Goal: Task Accomplishment & Management: Use online tool/utility

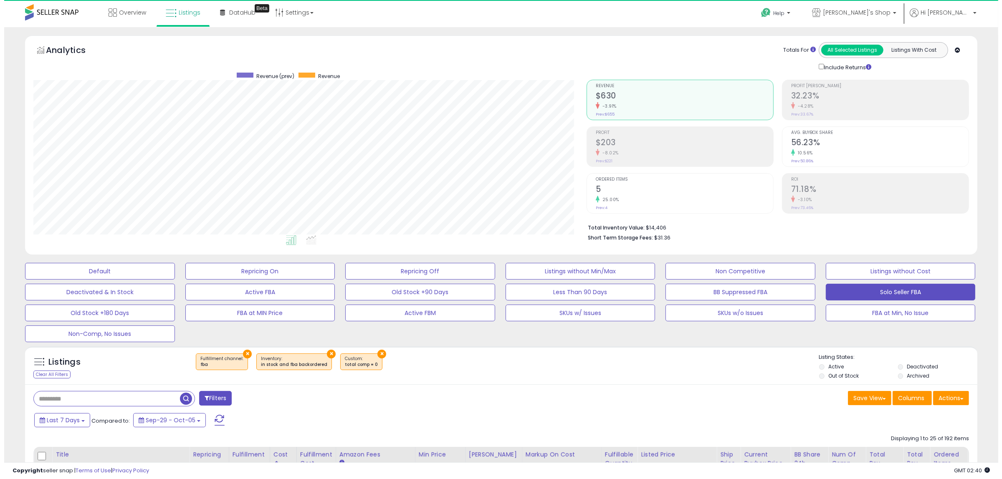
scroll to position [171, 553]
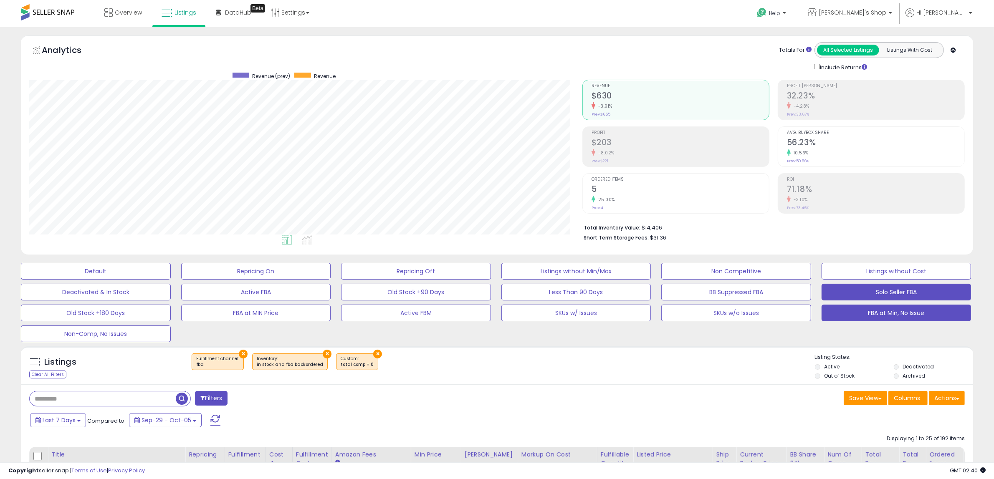
click at [867, 321] on button "FBA at Min, No Issue" at bounding box center [896, 313] width 150 height 17
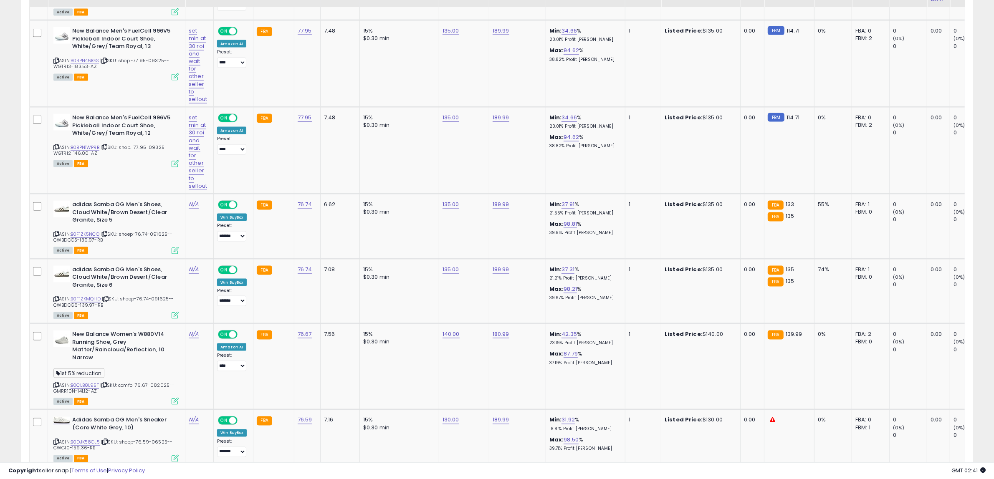
scroll to position [1641, 0]
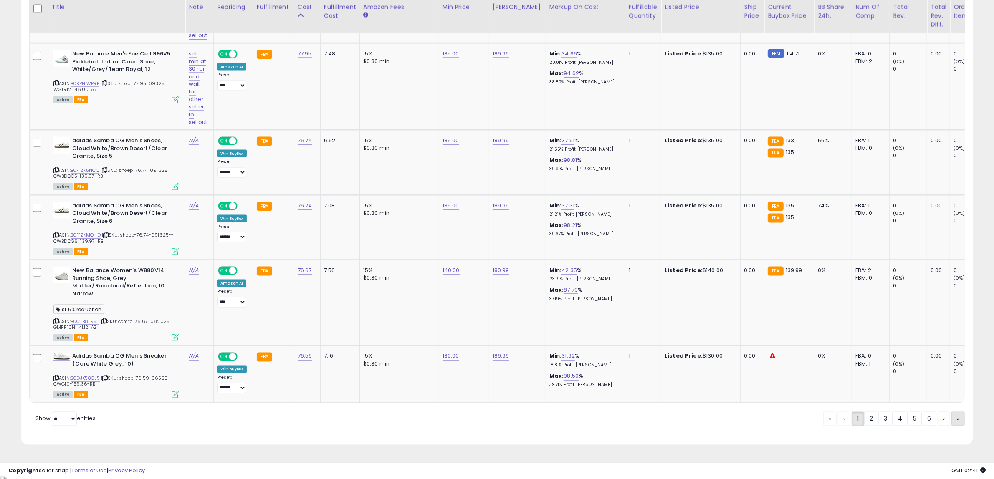
click at [961, 422] on link "»" at bounding box center [957, 419] width 13 height 14
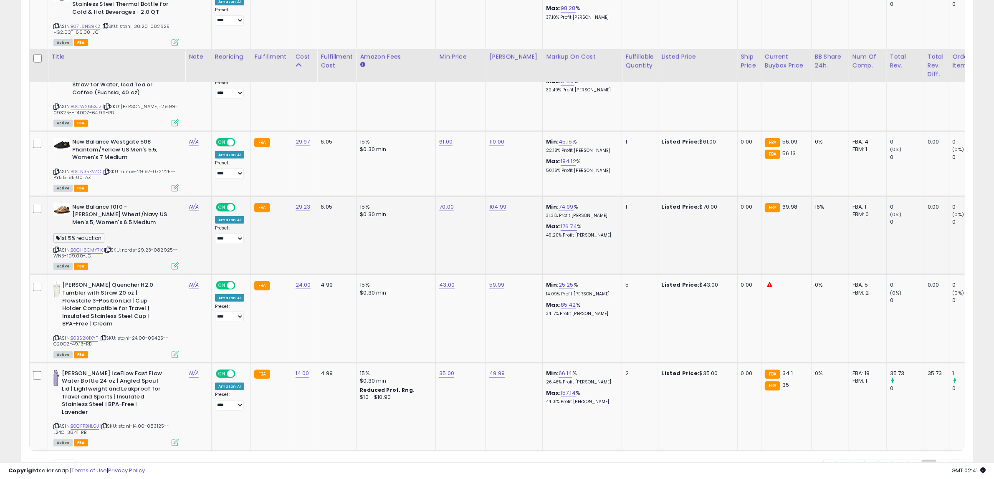
scroll to position [1061, 0]
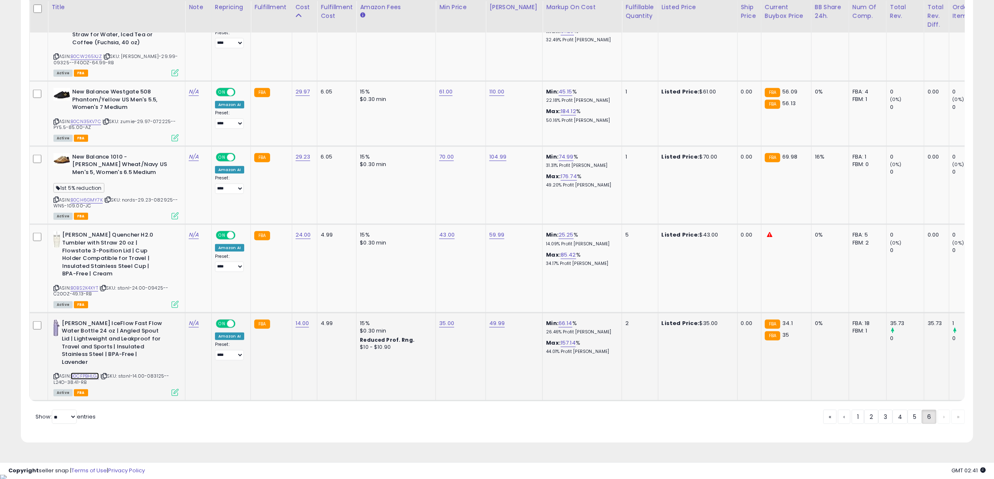
click at [84, 374] on link "B0CFPBHLGJ" at bounding box center [85, 376] width 28 height 7
click at [87, 285] on link "B0BS2K4XYT" at bounding box center [85, 288] width 28 height 7
click at [443, 322] on link "35.00" at bounding box center [446, 323] width 15 height 8
drag, startPoint x: 435, startPoint y: 305, endPoint x: 273, endPoint y: 300, distance: 162.8
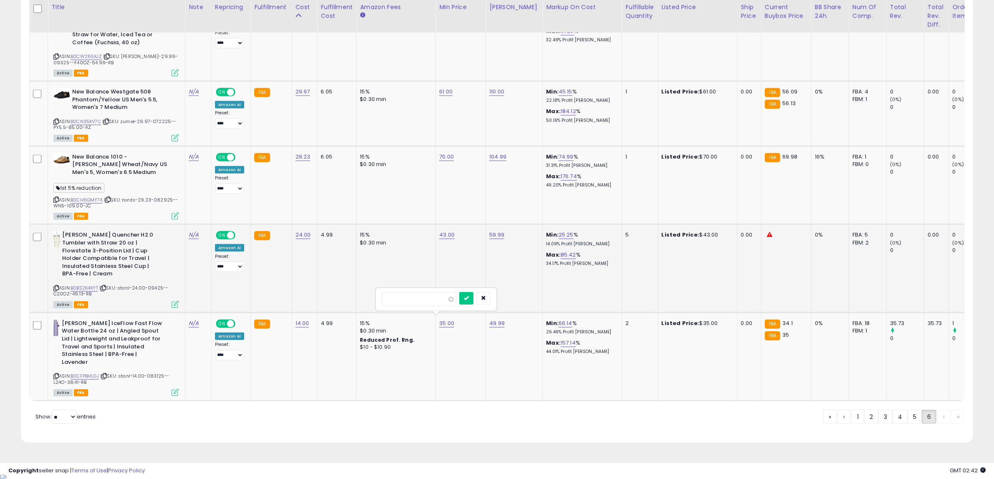
type input "**"
click button "submit" at bounding box center [466, 298] width 14 height 13
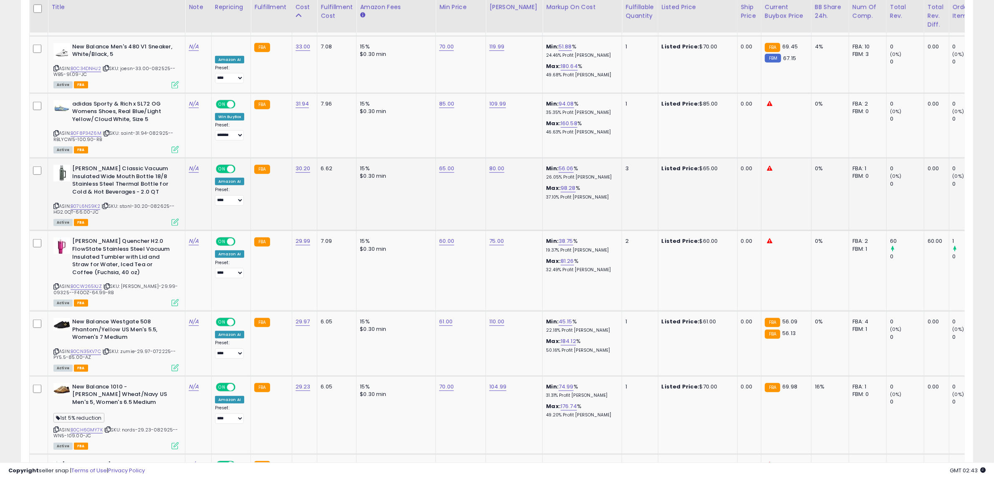
scroll to position [800, 0]
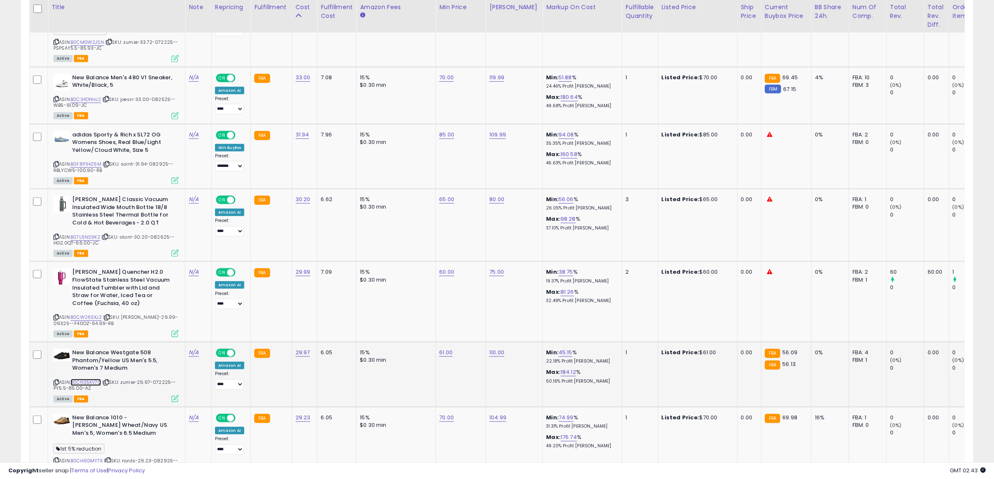
click at [93, 379] on link "B0CN35KV7C" at bounding box center [86, 382] width 30 height 7
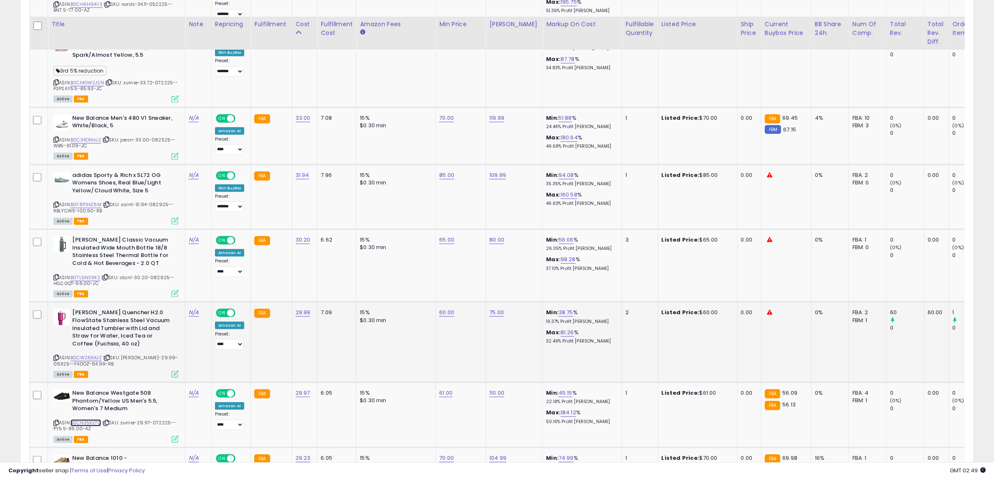
scroll to position [748, 0]
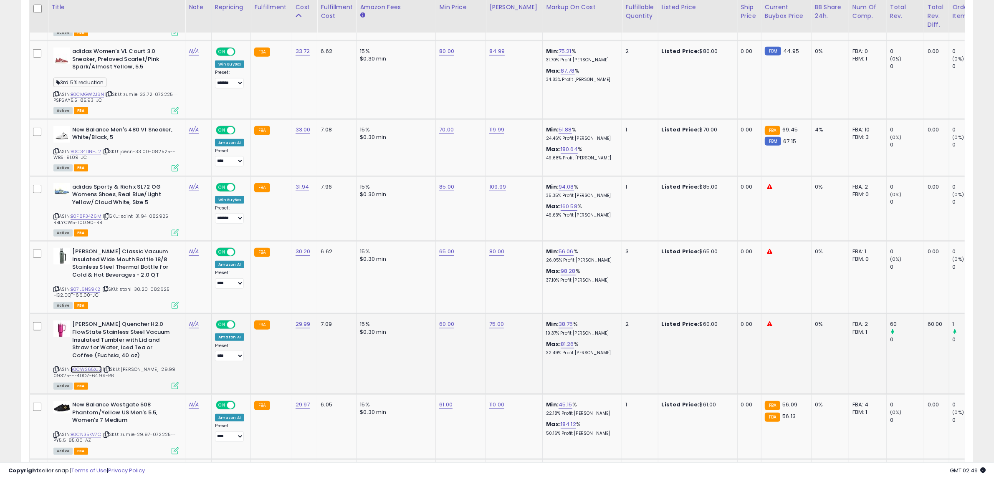
click at [88, 366] on link "B0CW265XJZ" at bounding box center [86, 369] width 31 height 7
click at [83, 287] on link "B07L6NS9K2" at bounding box center [86, 289] width 30 height 7
click at [441, 324] on link "60.00" at bounding box center [446, 324] width 15 height 8
drag, startPoint x: 432, startPoint y: 305, endPoint x: 228, endPoint y: 305, distance: 204.1
click at [258, 305] on tbody "New Balance [PERSON_NAME] 306 Phantom/Brown US Men's 6, Women's 7.5 Medium ASIN…" at bounding box center [680, 223] width 1300 height 982
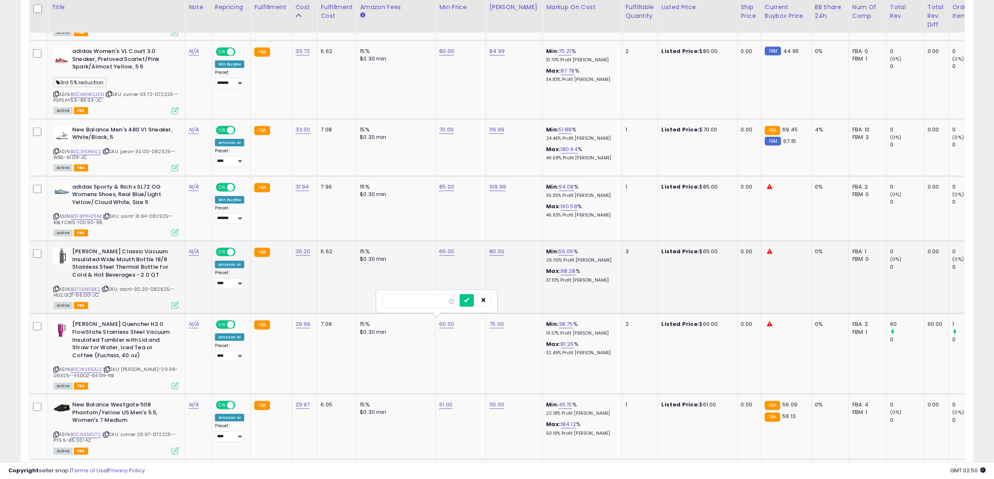
type input "**"
click button "submit" at bounding box center [466, 300] width 14 height 13
click at [447, 251] on link "65.00" at bounding box center [446, 251] width 15 height 8
drag, startPoint x: 437, startPoint y: 231, endPoint x: 278, endPoint y: 230, distance: 159.8
click at [291, 230] on tbody "New Balance [PERSON_NAME] 306 Phantom/Brown US Men's 6, Women's 7.5 Medium ASIN…" at bounding box center [680, 223] width 1300 height 982
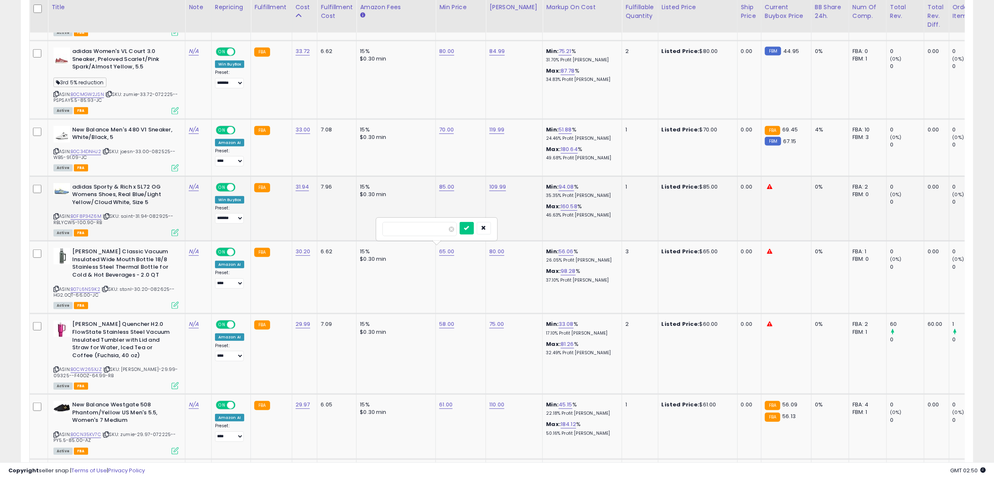
type input "**"
click button "submit" at bounding box center [466, 228] width 14 height 13
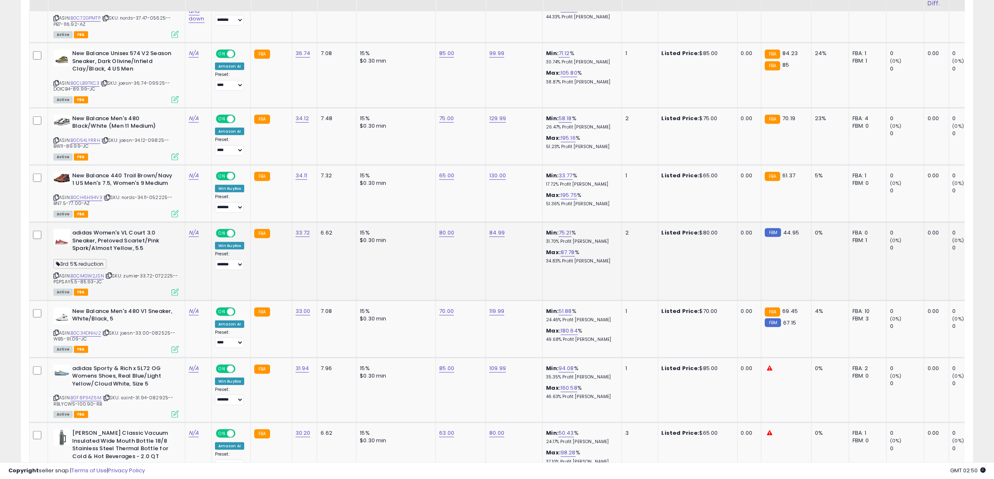
scroll to position [539, 0]
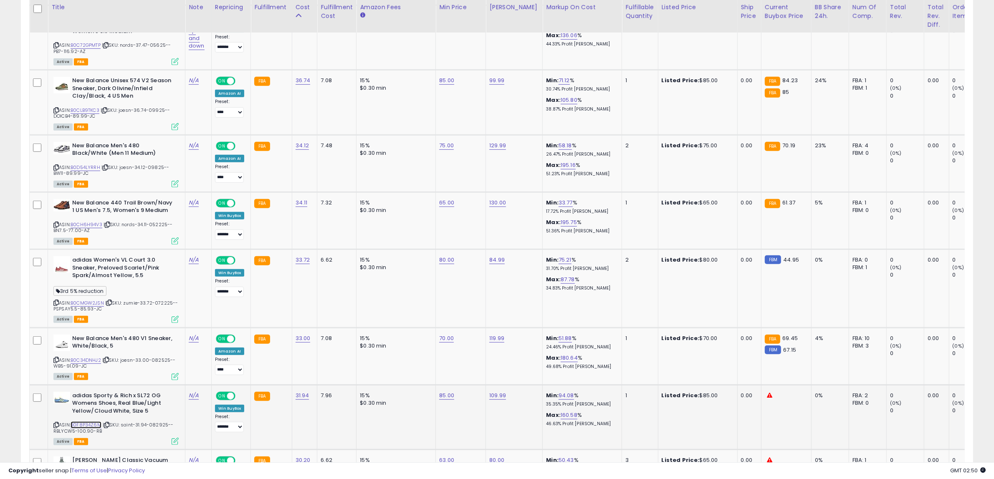
click at [88, 422] on link "B0F8P34Z6M" at bounding box center [86, 425] width 31 height 7
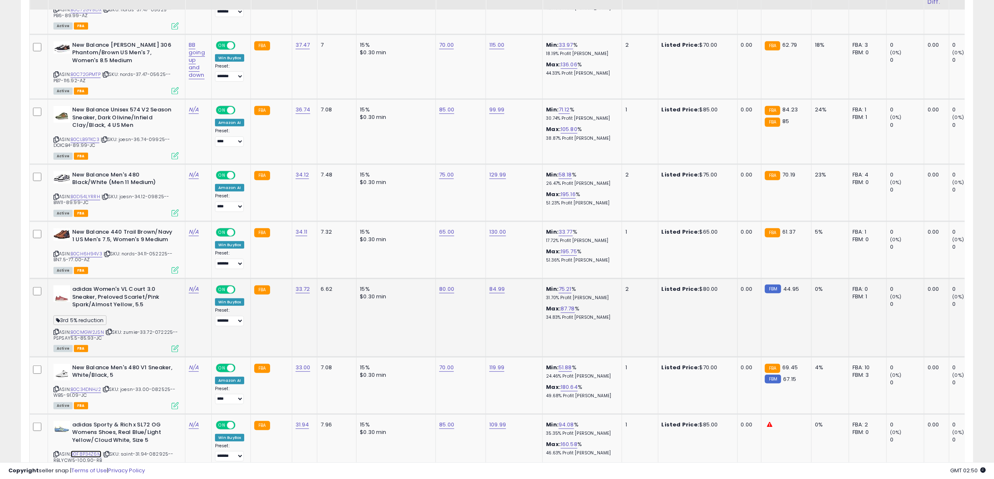
scroll to position [487, 0]
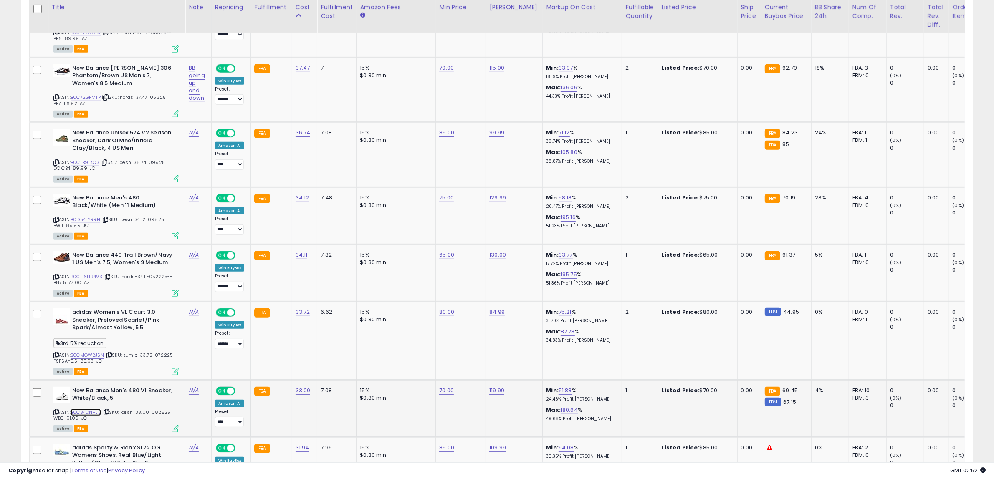
click at [95, 409] on link "B0C34DNHJ2" at bounding box center [86, 412] width 30 height 7
click at [451, 387] on link "70.00" at bounding box center [446, 390] width 15 height 8
drag, startPoint x: 444, startPoint y: 369, endPoint x: 260, endPoint y: 358, distance: 184.4
click at [260, 358] on tbody "New Balance [PERSON_NAME] 306 Phantom/Brown US Men's 6, Women's 7.5 Medium ASIN…" at bounding box center [680, 484] width 1300 height 982
type input "**"
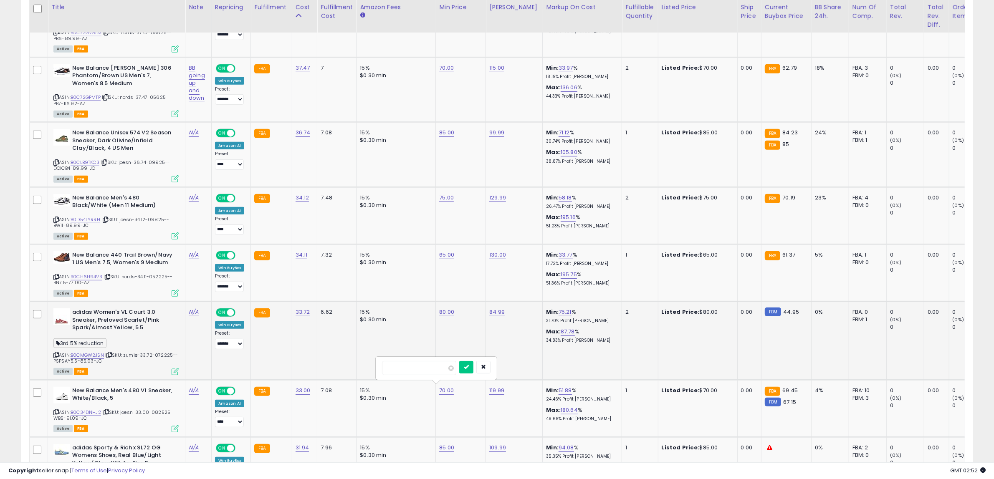
click button "submit" at bounding box center [466, 367] width 14 height 13
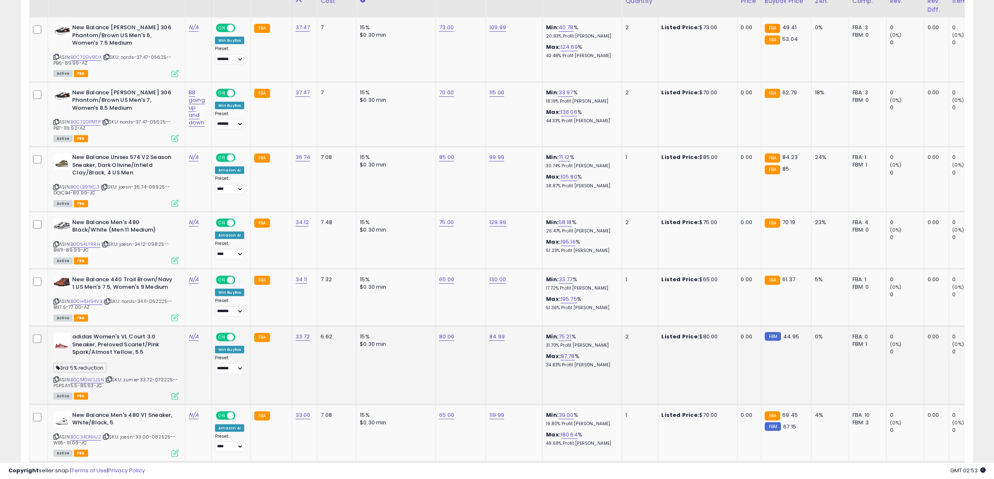
scroll to position [435, 0]
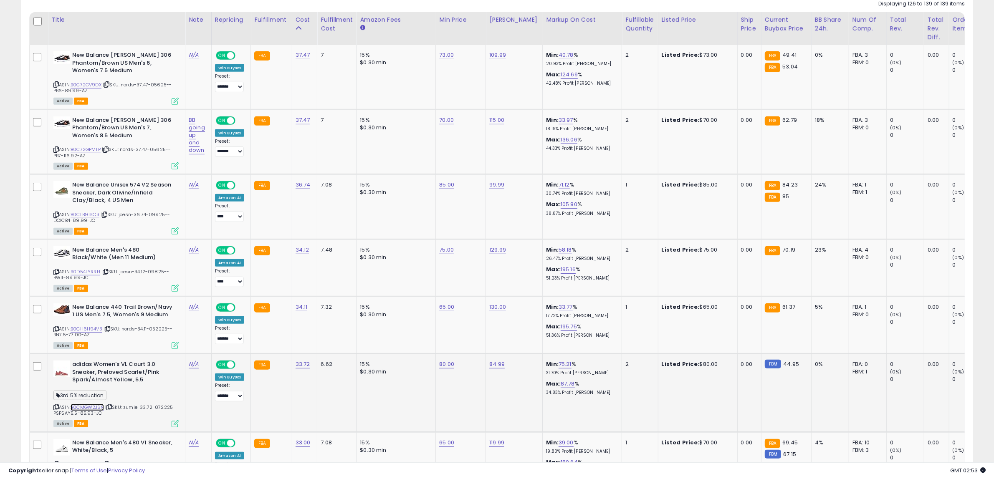
click at [96, 406] on link "B0CMGW2JSN" at bounding box center [87, 407] width 33 height 7
click at [96, 328] on link "B0CH6H94V3" at bounding box center [87, 329] width 32 height 7
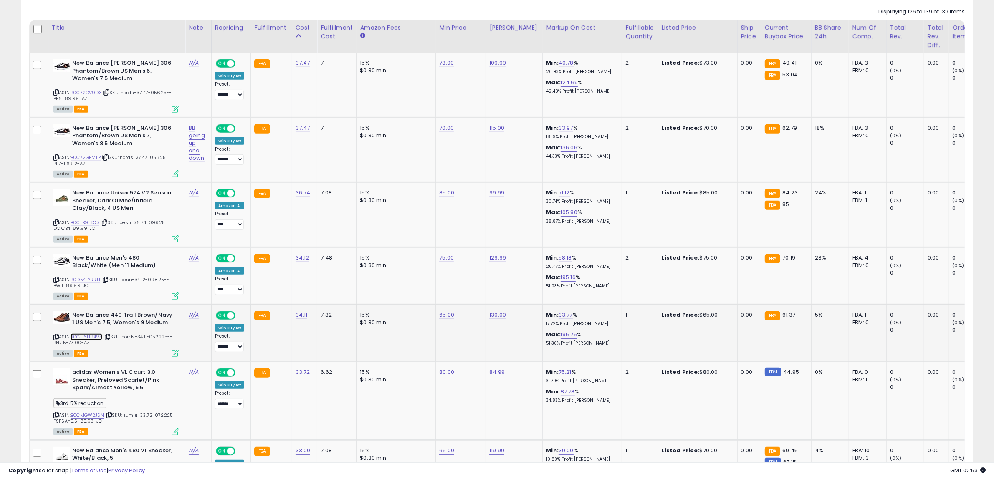
scroll to position [383, 0]
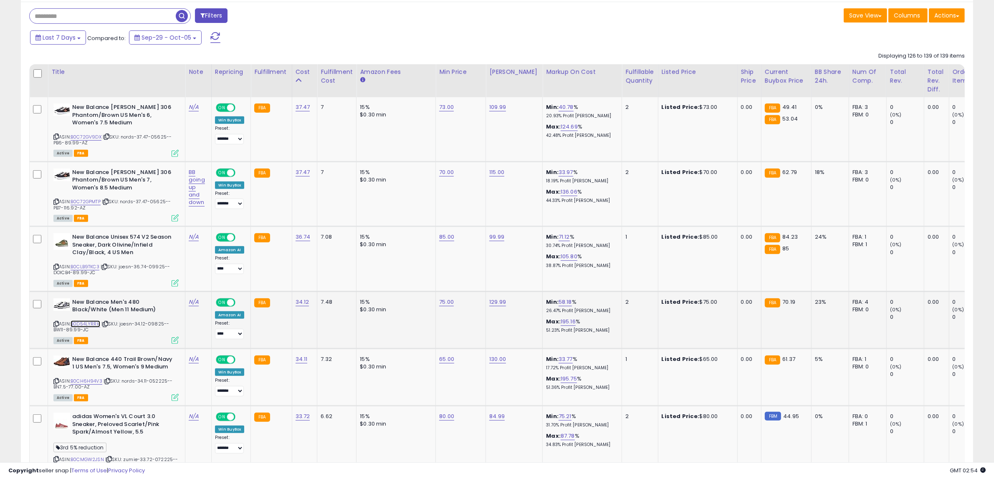
click at [88, 323] on link "B0D54LYRRH" at bounding box center [86, 324] width 30 height 7
click at [445, 303] on link "75.00" at bounding box center [446, 302] width 15 height 8
drag, startPoint x: 438, startPoint y: 283, endPoint x: 210, endPoint y: 291, distance: 228.8
type input "**"
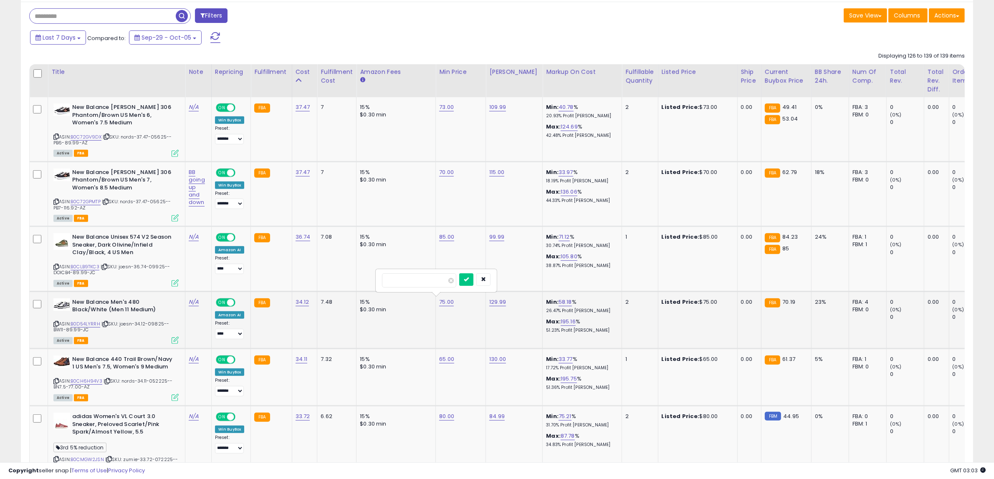
click button "submit" at bounding box center [466, 279] width 14 height 13
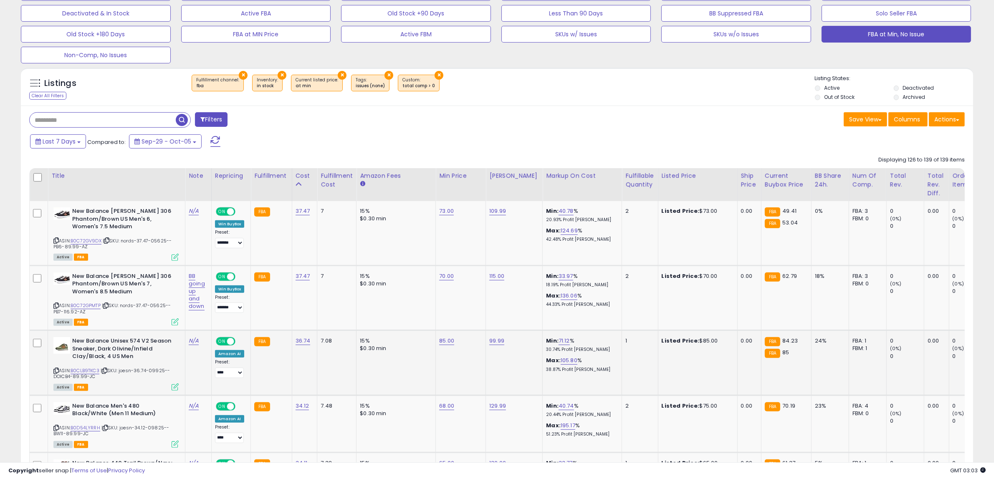
scroll to position [278, 0]
click at [92, 371] on link "B0CLB9TKC3" at bounding box center [85, 371] width 29 height 7
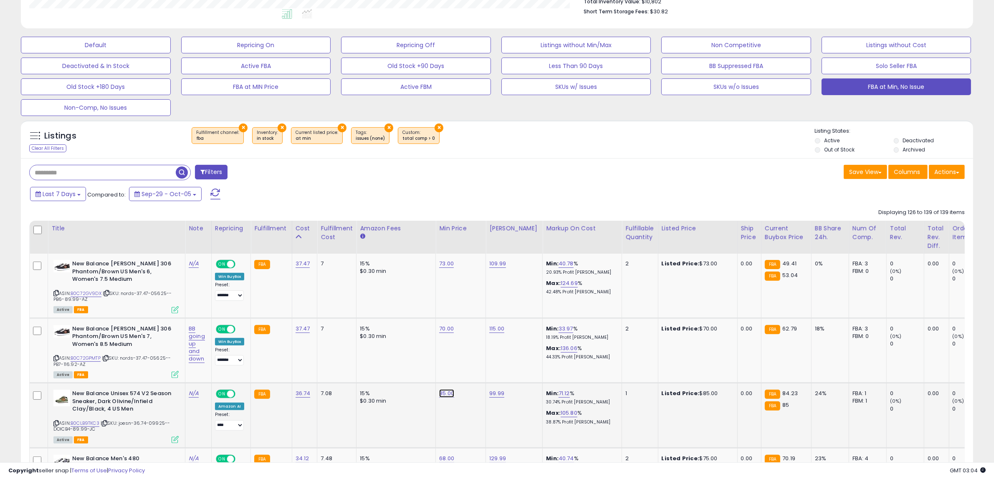
click at [442, 391] on link "85.00" at bounding box center [446, 393] width 15 height 8
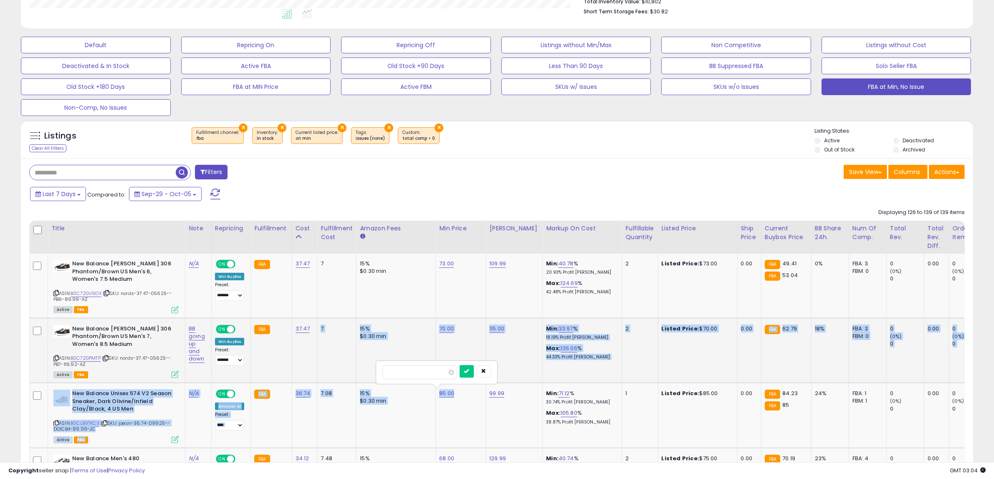
drag, startPoint x: 448, startPoint y: 361, endPoint x: 311, endPoint y: 376, distance: 137.3
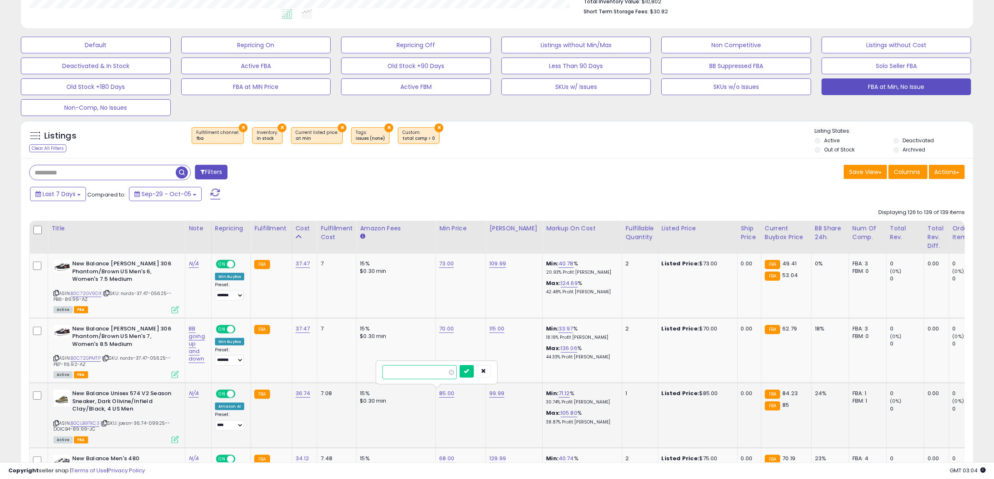
click at [406, 379] on input "*****" at bounding box center [419, 372] width 74 height 14
type input "**"
click button "submit" at bounding box center [466, 371] width 14 height 13
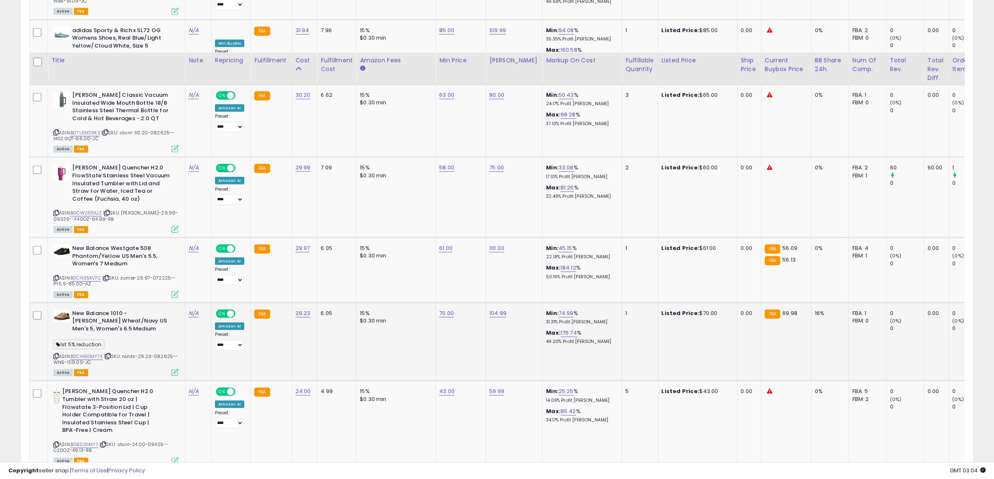
scroll to position [1061, 0]
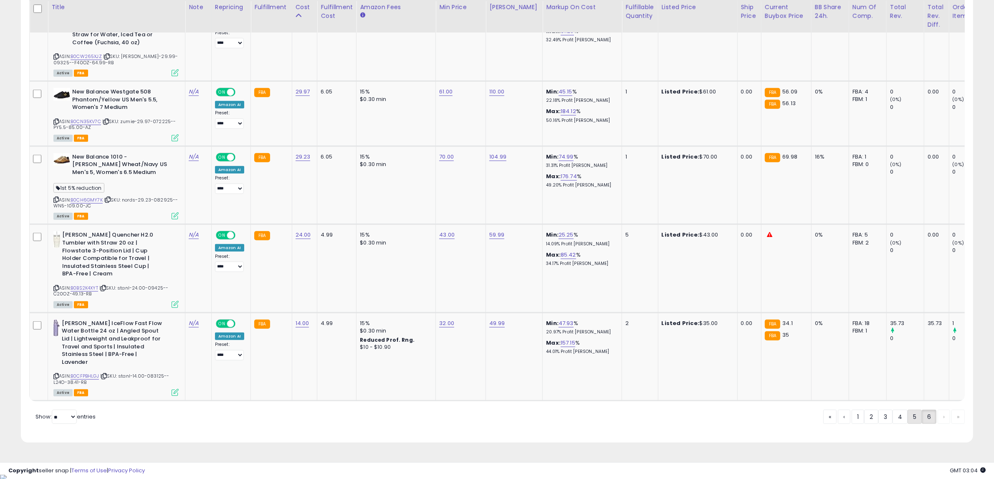
click at [917, 421] on link "5" at bounding box center [914, 417] width 14 height 14
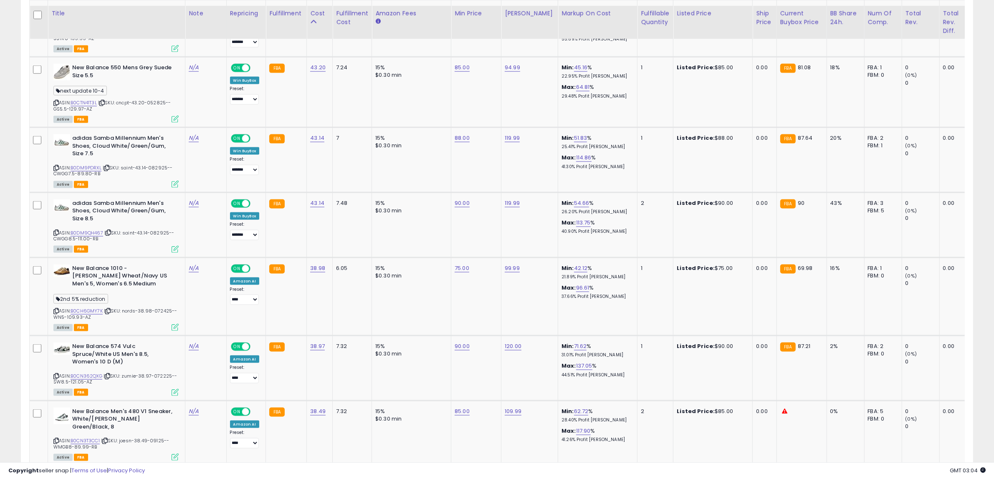
scroll to position [1500, 0]
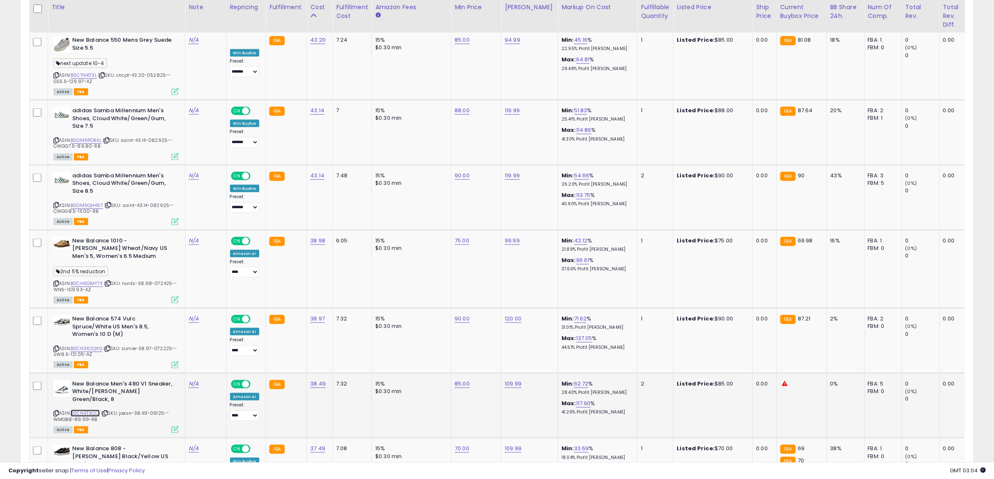
click at [94, 410] on link "B0CN3T3CC1" at bounding box center [85, 413] width 29 height 7
click at [454, 309] on td "90.00" at bounding box center [476, 340] width 50 height 65
click at [456, 316] on link "90.00" at bounding box center [461, 319] width 15 height 8
click at [339, 308] on tr "New Balance 574 Vulc Spruce/White US Men's 8.5, Women's 10 D (M) ASIN: B0CN362Q…" at bounding box center [689, 340] width 1318 height 65
type input "**"
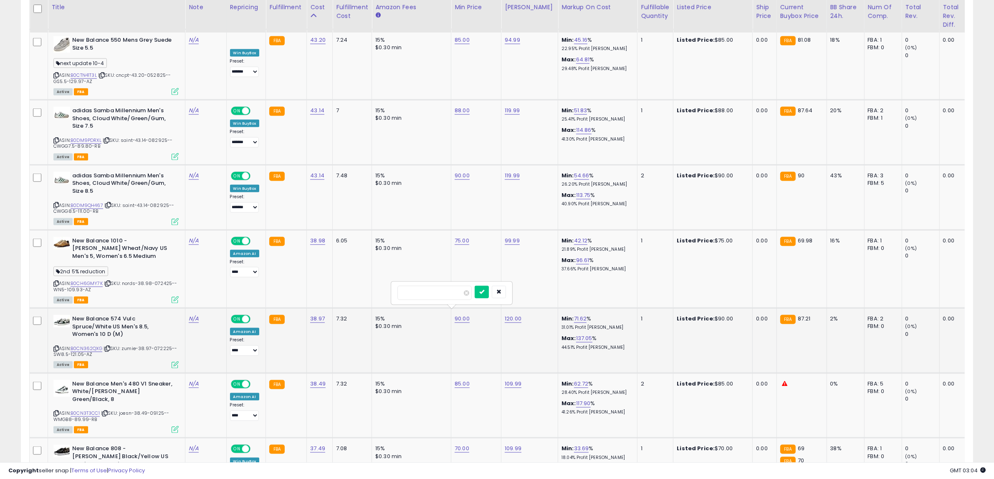
click button "submit" at bounding box center [482, 292] width 14 height 13
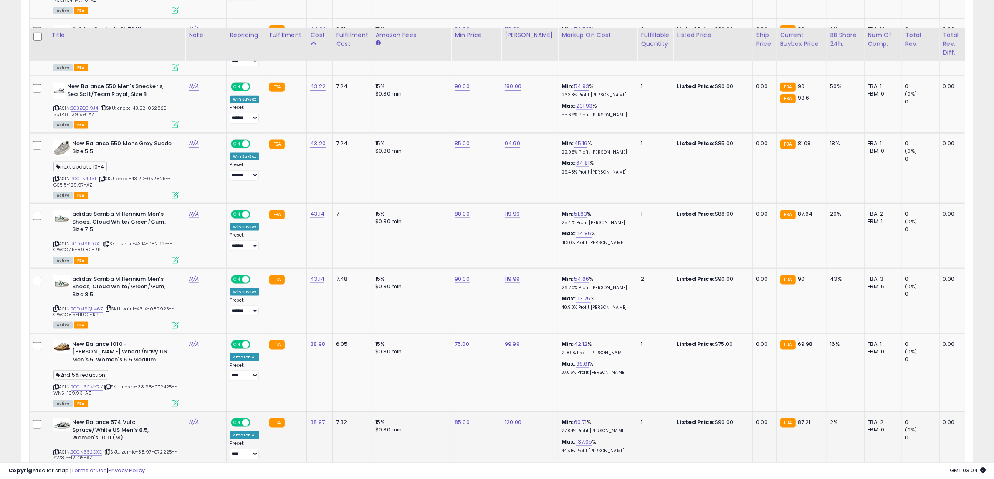
scroll to position [1395, 0]
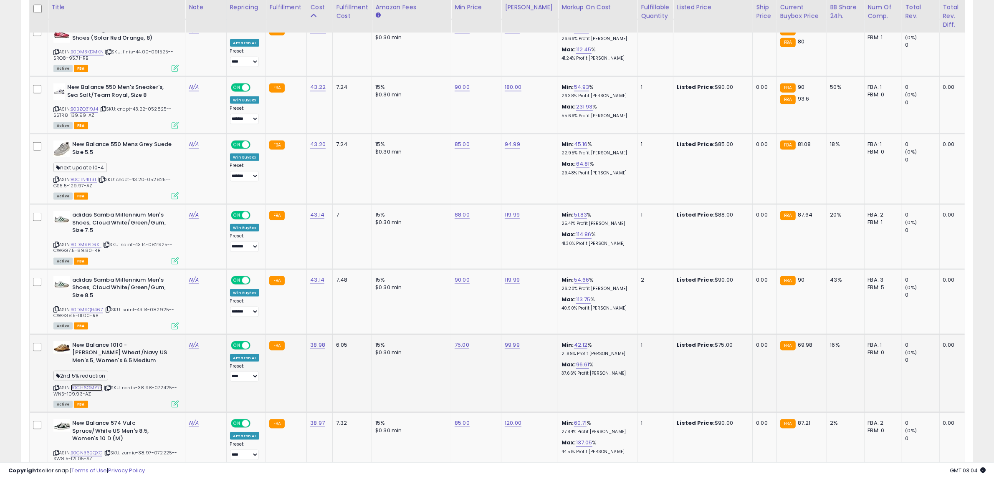
click at [98, 384] on link "B0CH6GMY7K" at bounding box center [87, 387] width 32 height 7
click at [454, 341] on link "75.00" at bounding box center [461, 345] width 15 height 8
drag, startPoint x: 447, startPoint y: 316, endPoint x: 353, endPoint y: 316, distance: 93.1
type input "**"
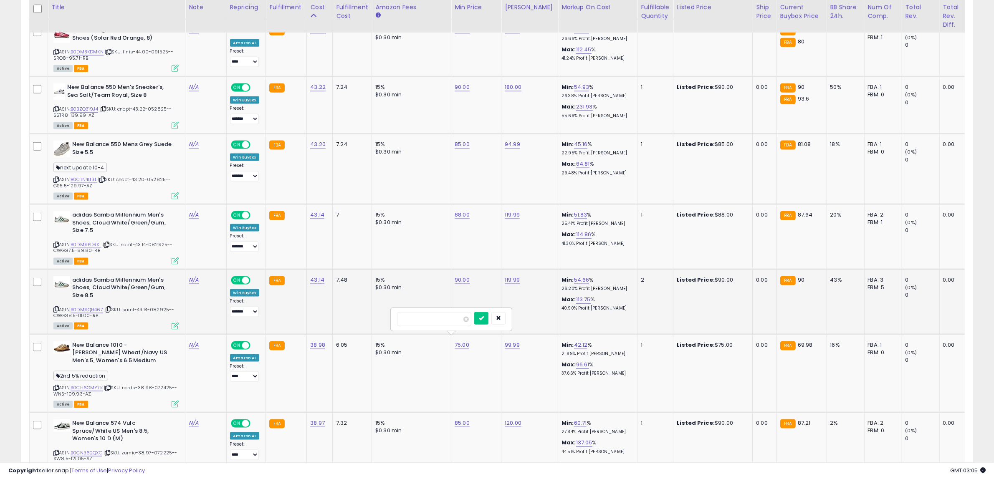
click button "submit" at bounding box center [481, 318] width 14 height 13
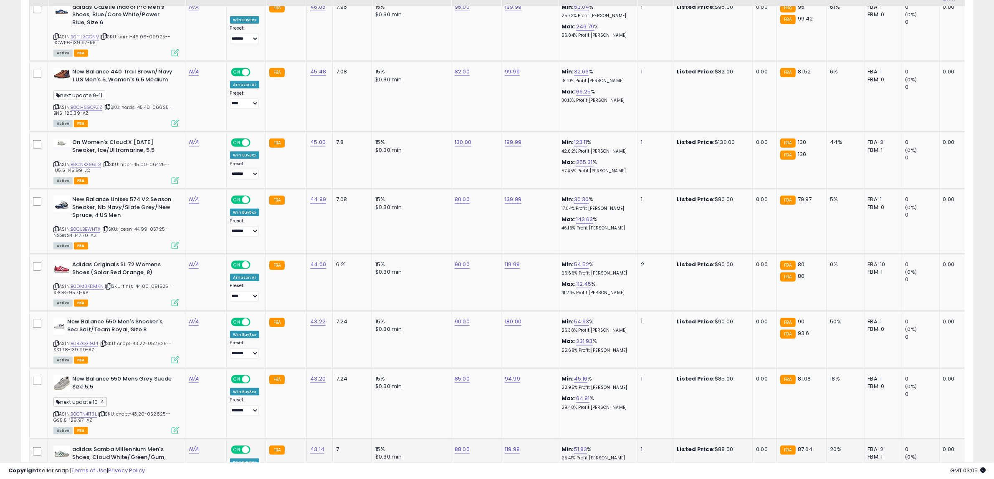
scroll to position [1187, 0]
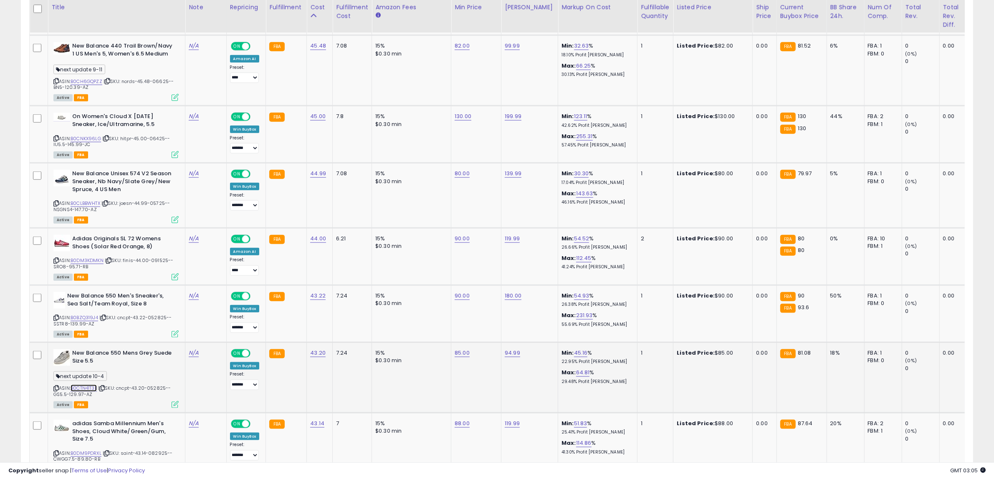
click at [84, 385] on link "B0CTN41T3L" at bounding box center [84, 388] width 26 height 7
click at [458, 349] on link "85.00" at bounding box center [461, 353] width 15 height 8
drag, startPoint x: 455, startPoint y: 332, endPoint x: 274, endPoint y: 330, distance: 181.1
click at [274, 330] on tbody "adidas Samba OG Men's Shoes, Core White/Team Victory Red/Night Indigo, Size 8.5…" at bounding box center [689, 87] width 1318 height 1588
type input "**"
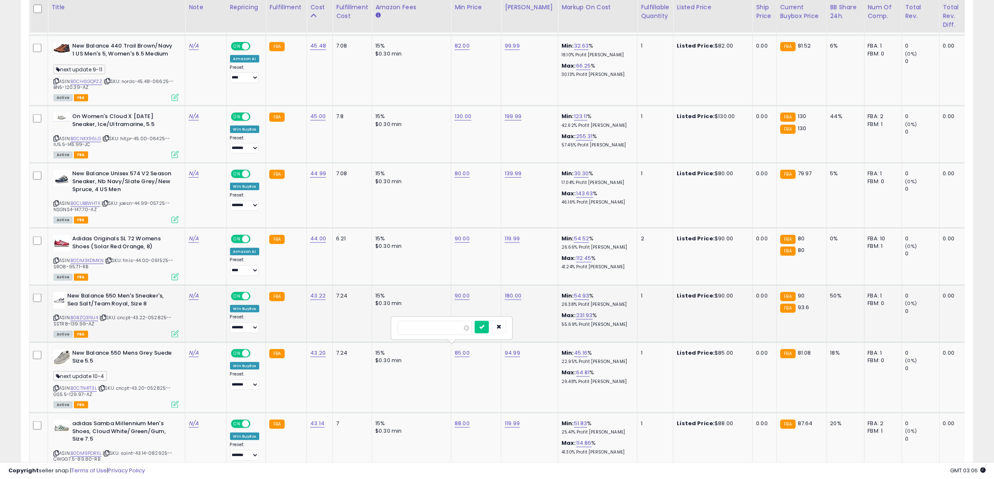
click button "submit" at bounding box center [482, 327] width 14 height 13
click at [460, 349] on link "90.00" at bounding box center [461, 353] width 15 height 8
drag, startPoint x: 460, startPoint y: 323, endPoint x: 329, endPoint y: 358, distance: 135.5
click at [329, 358] on tr "New Balance 550 Mens Grey Suede Size 5.5 next update 10-4 ASIN: B0CTN41T3L | SK…" at bounding box center [689, 378] width 1318 height 71
type input "**"
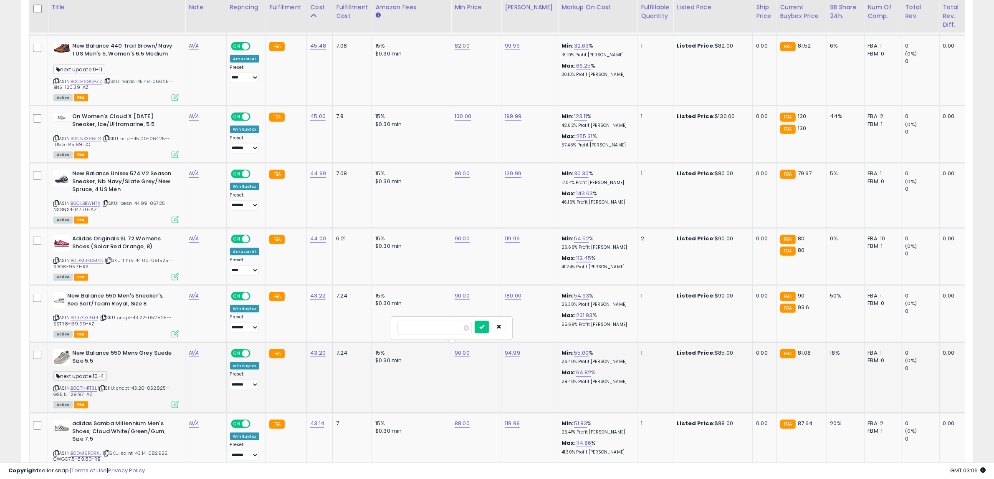
click button "submit" at bounding box center [482, 327] width 14 height 13
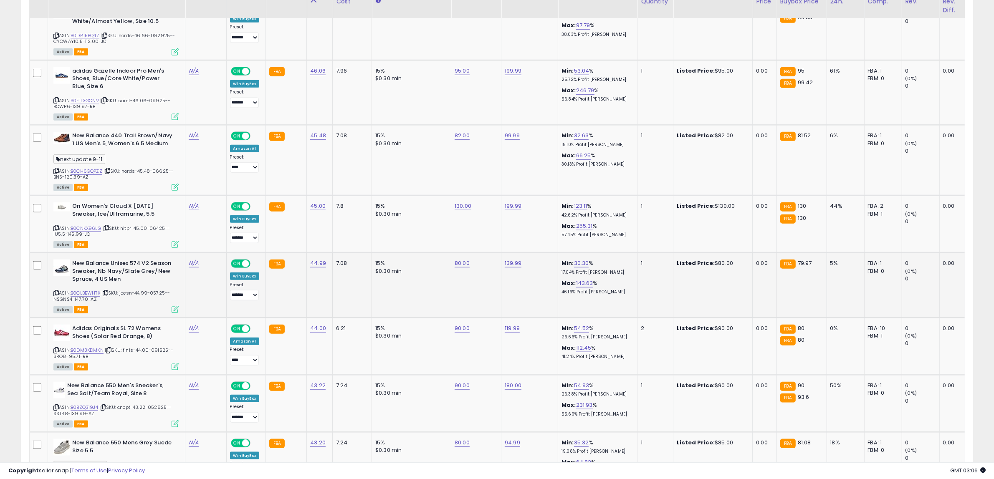
scroll to position [1082, 0]
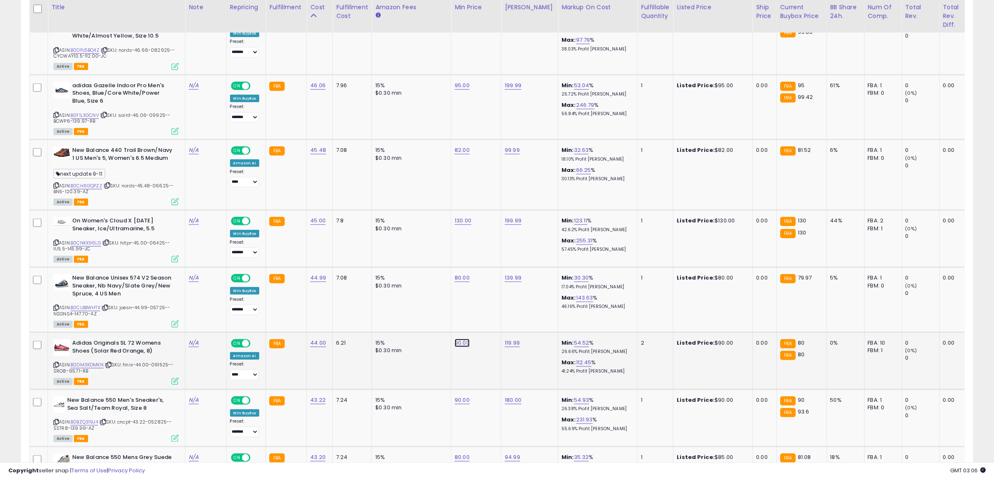
click at [454, 339] on link "90.00" at bounding box center [461, 343] width 15 height 8
drag, startPoint x: 448, startPoint y: 318, endPoint x: 286, endPoint y: 341, distance: 163.5
click at [286, 341] on tr "Adidas Originals SL 72 Womens Shoes (Solar Red Orange, 8) ASIN: B0DM3KDMKN | SK…" at bounding box center [689, 361] width 1318 height 57
type input "**"
click button "submit" at bounding box center [482, 317] width 14 height 13
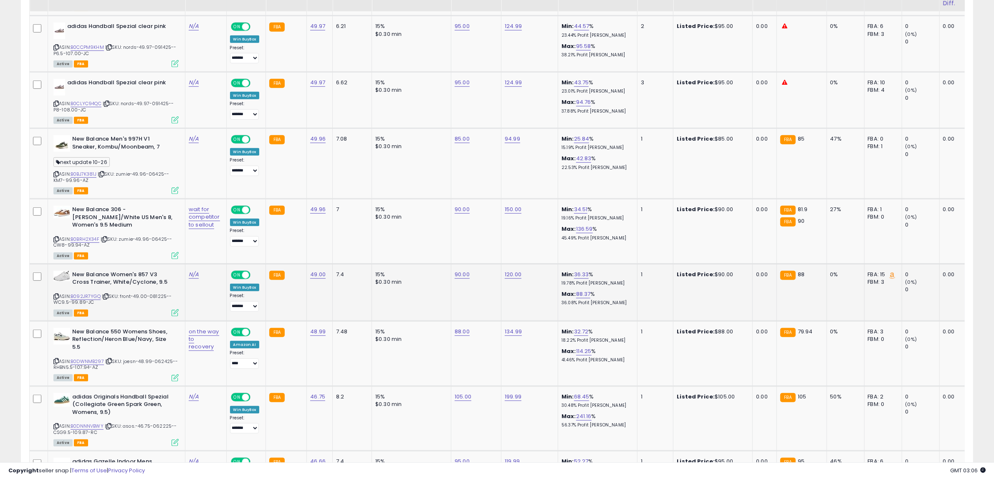
scroll to position [613, 0]
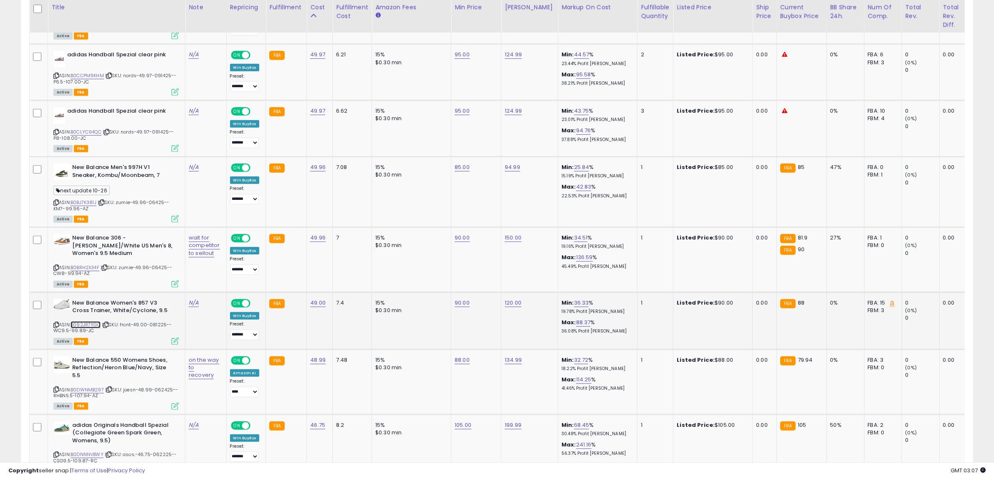
click at [84, 322] on link "B092JR7YGQ" at bounding box center [86, 324] width 30 height 7
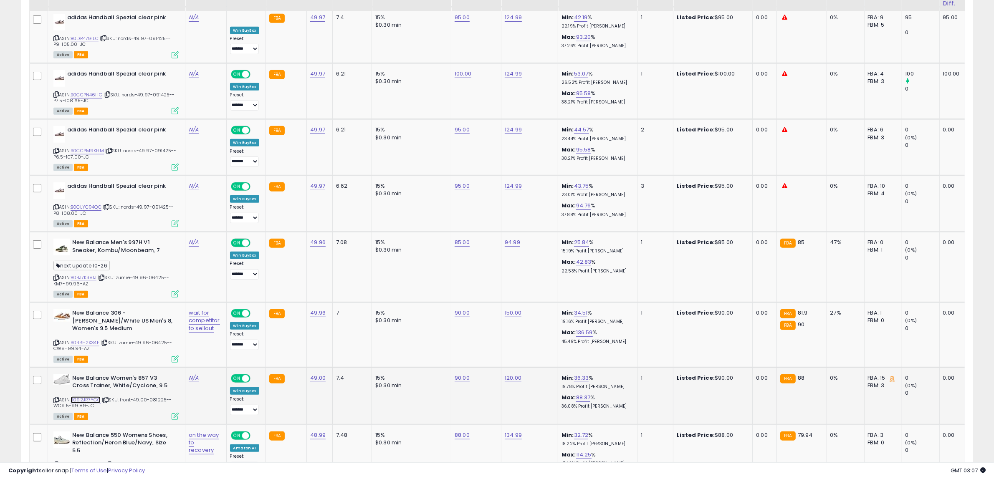
scroll to position [508, 0]
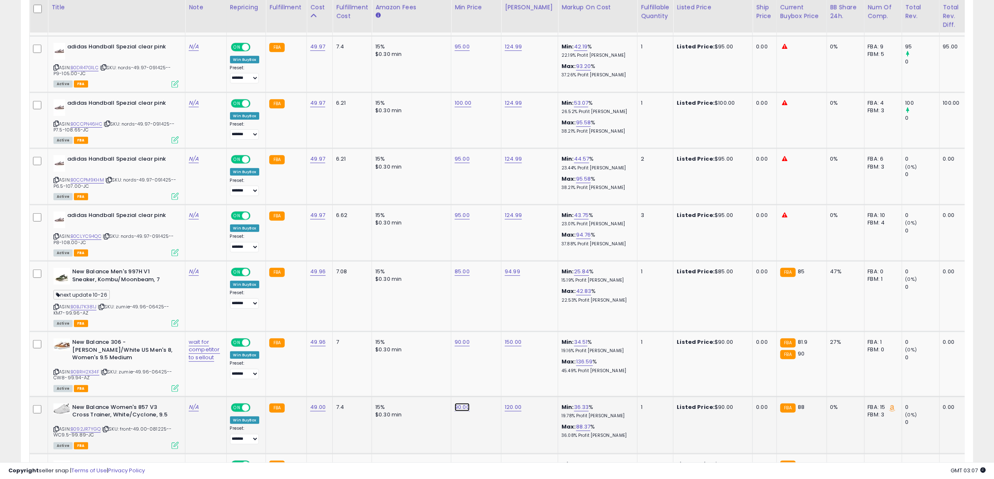
click at [454, 406] on link "90.00" at bounding box center [461, 407] width 15 height 8
drag, startPoint x: 454, startPoint y: 406, endPoint x: 339, endPoint y: 395, distance: 115.3
type input "**"
click button "submit" at bounding box center [482, 384] width 14 height 13
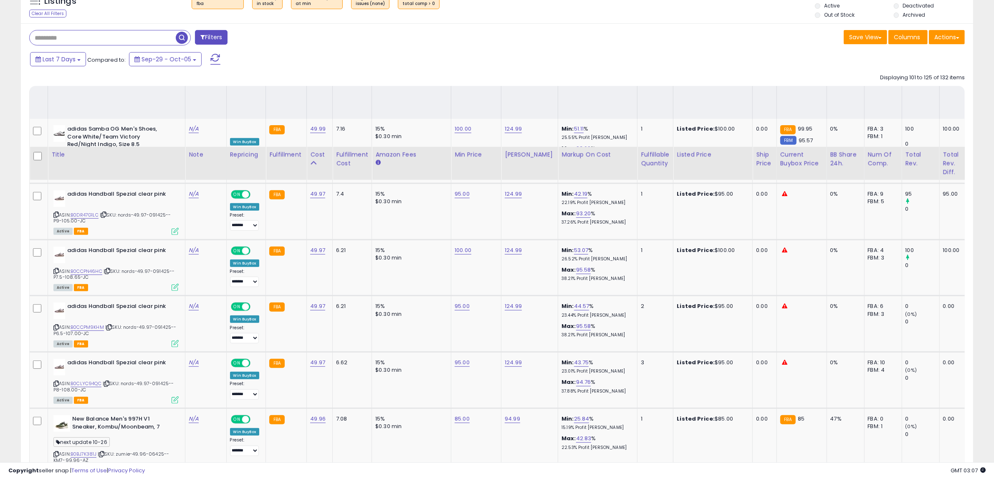
scroll to position [352, 0]
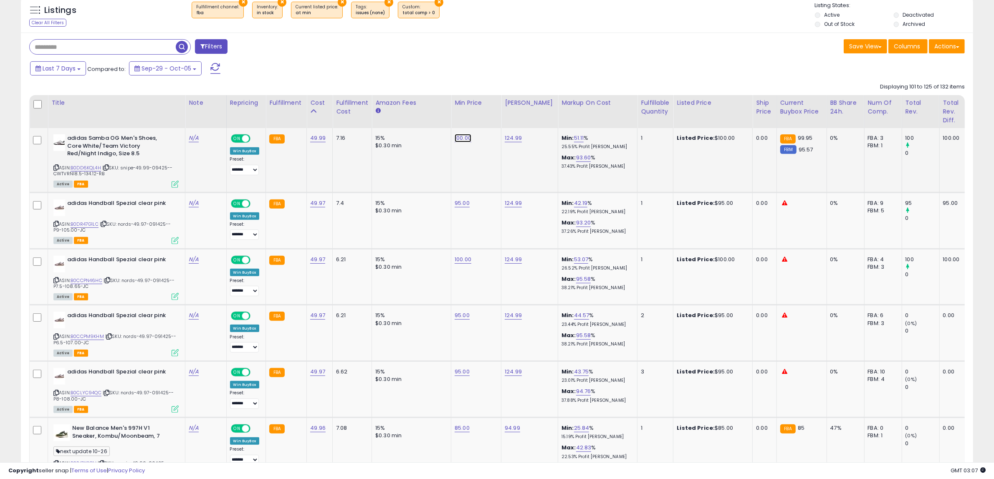
click at [462, 141] on link "100.00" at bounding box center [462, 138] width 17 height 8
drag, startPoint x: 458, startPoint y: 120, endPoint x: 267, endPoint y: 124, distance: 191.2
type input "**"
click button "submit" at bounding box center [482, 116] width 14 height 13
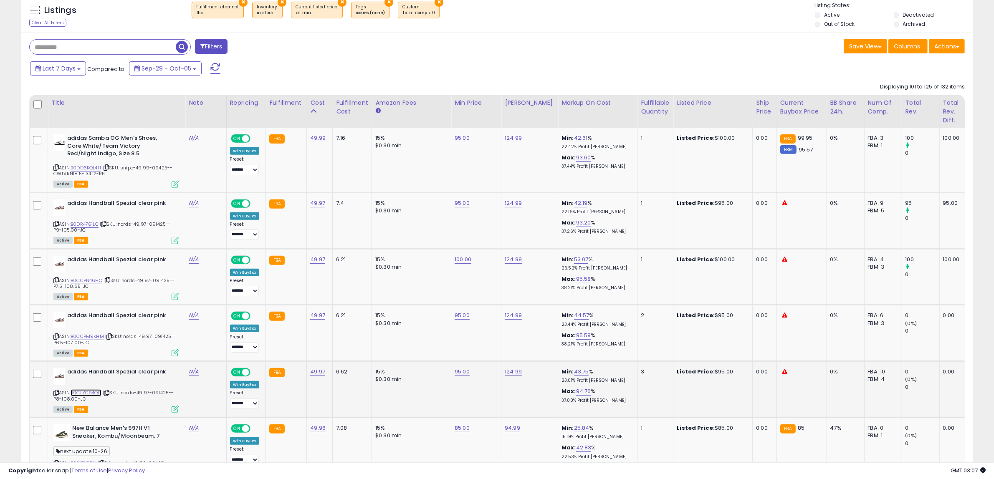
click at [97, 392] on link "B0CLYC94QC" at bounding box center [86, 392] width 31 height 7
click at [82, 336] on link "B0CCPM9KHM" at bounding box center [87, 336] width 33 height 7
click at [84, 280] on link "B0CCPN46HC" at bounding box center [87, 280] width 32 height 7
click at [94, 224] on link "B0DR47G1LC" at bounding box center [85, 224] width 28 height 7
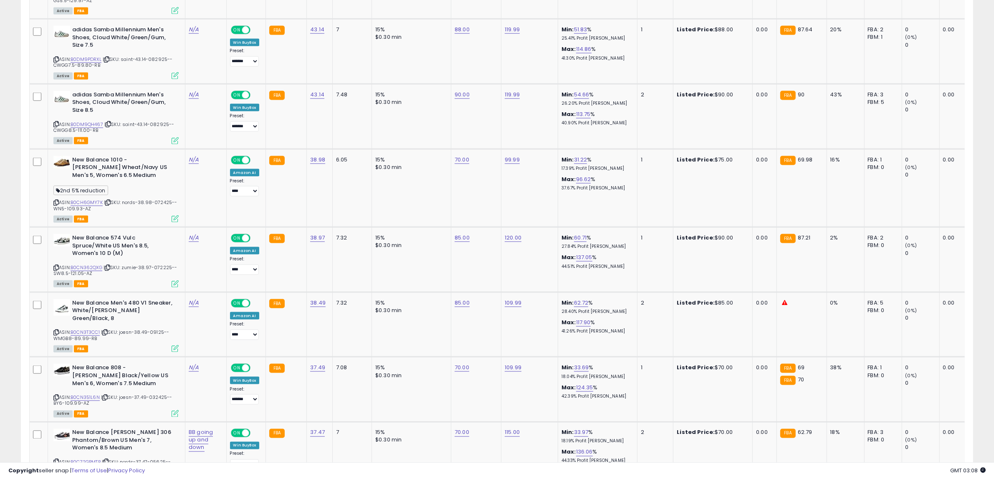
scroll to position [1656, 0]
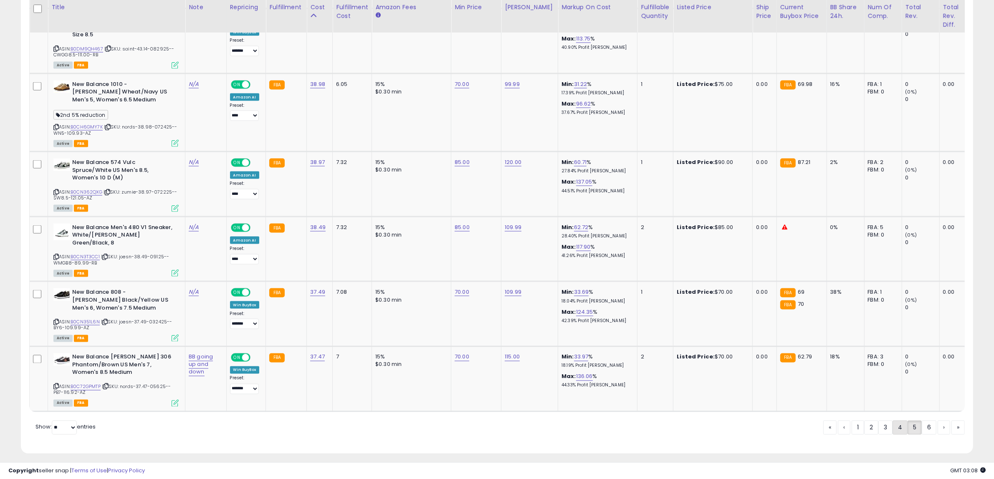
click at [896, 422] on link "4" at bounding box center [899, 428] width 15 height 14
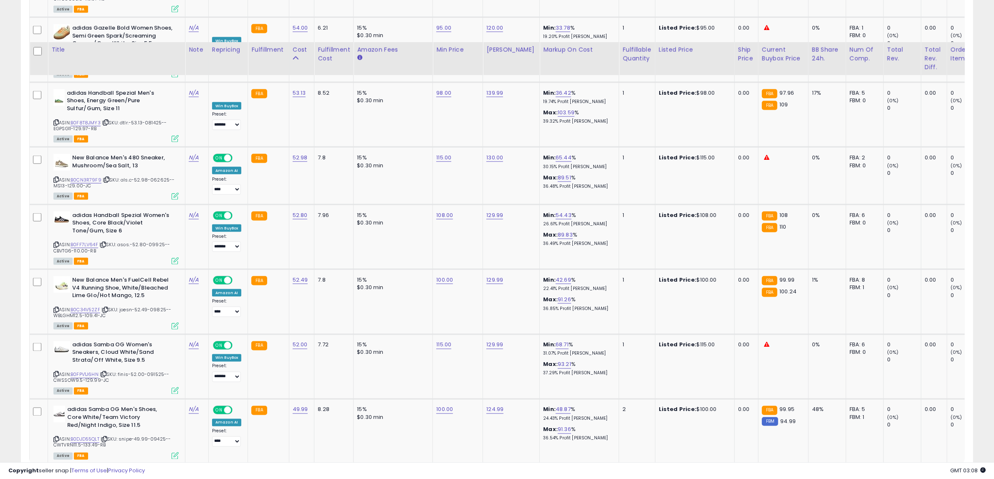
scroll to position [1689, 0]
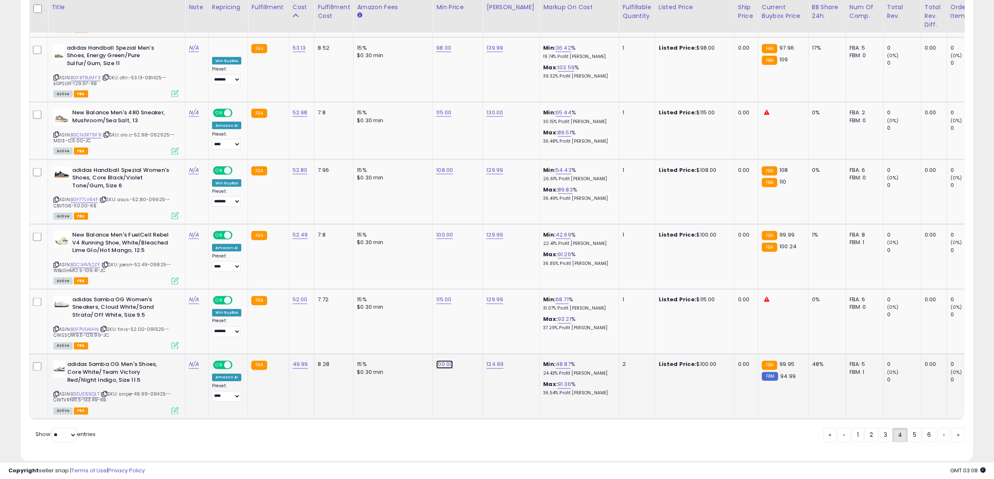
click at [440, 361] on link "100.00" at bounding box center [444, 365] width 17 height 8
drag, startPoint x: 433, startPoint y: 316, endPoint x: 291, endPoint y: 326, distance: 141.8
type input "*"
type input "**"
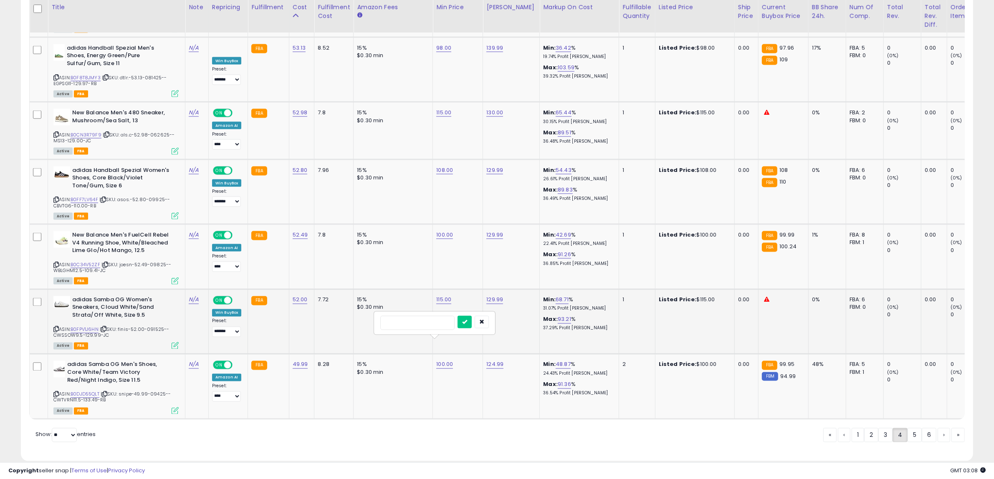
click button "submit" at bounding box center [464, 322] width 14 height 13
click at [76, 326] on link "B0FPV1J6HN" at bounding box center [85, 329] width 28 height 7
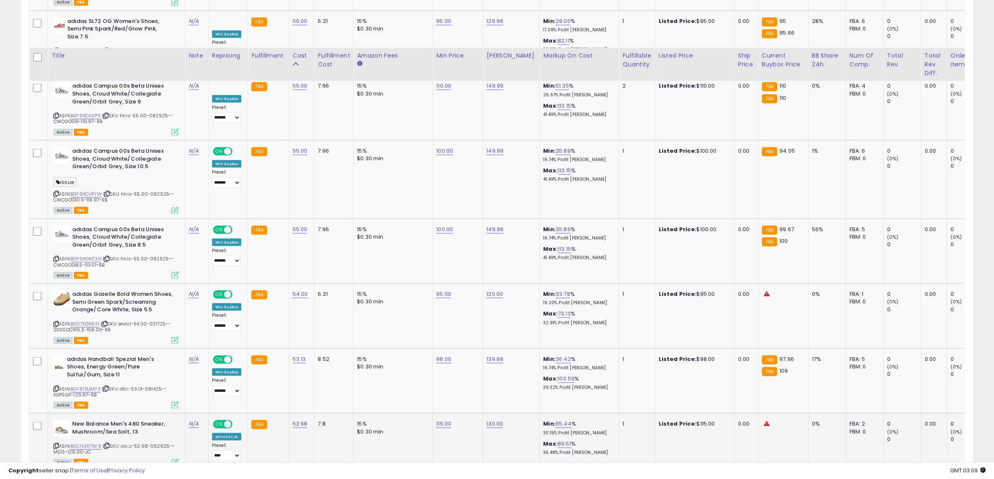
scroll to position [1376, 0]
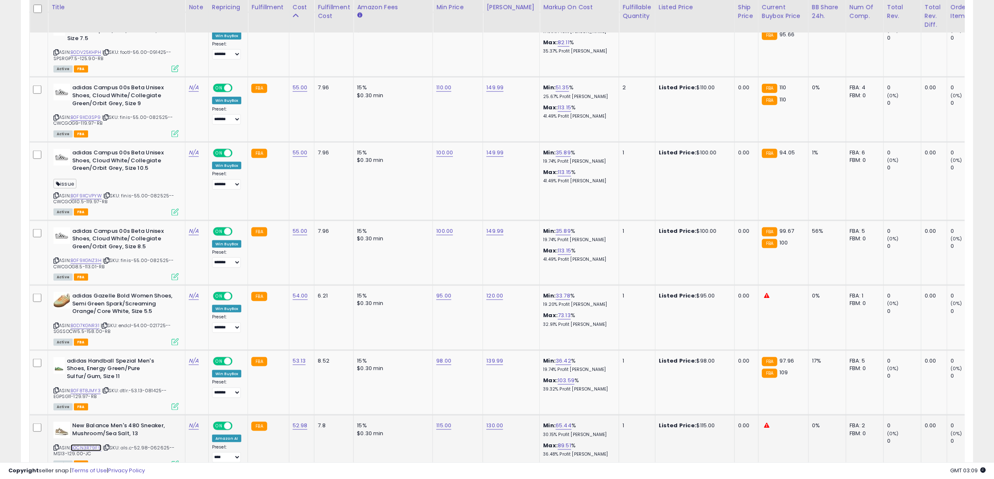
click at [86, 444] on link "B0CN3R79F9" at bounding box center [86, 447] width 31 height 7
click at [81, 322] on link "B0D7KGNR31" at bounding box center [85, 325] width 29 height 7
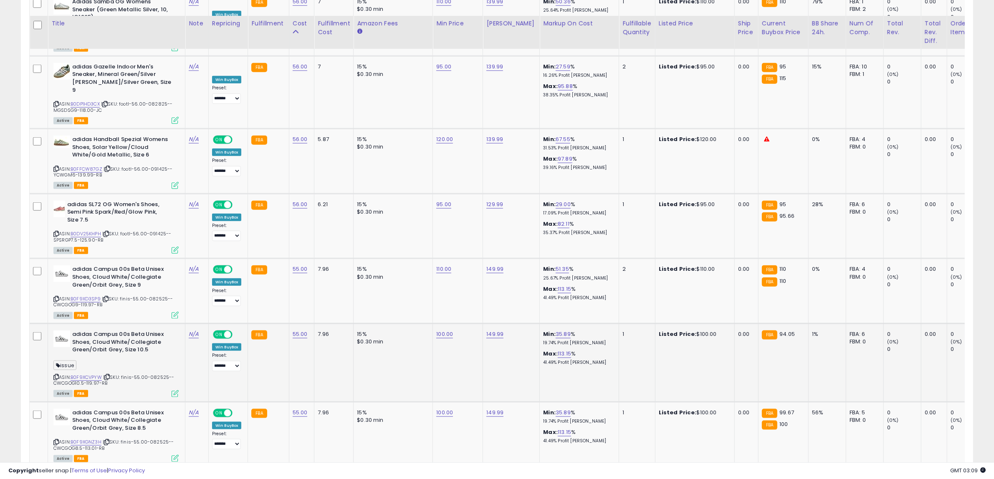
scroll to position [1168, 0]
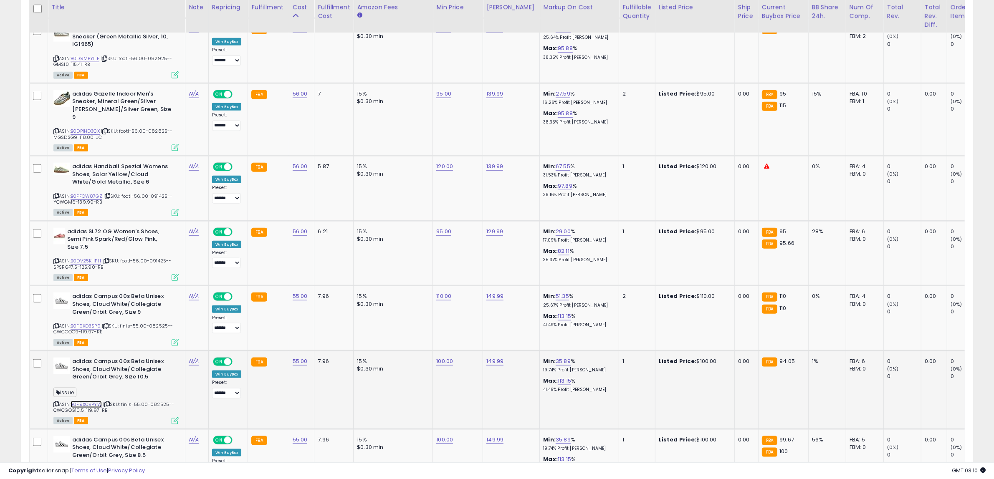
click at [91, 401] on link "B0F9XCVPYW" at bounding box center [86, 404] width 31 height 7
click at [109, 402] on icon at bounding box center [106, 404] width 5 height 5
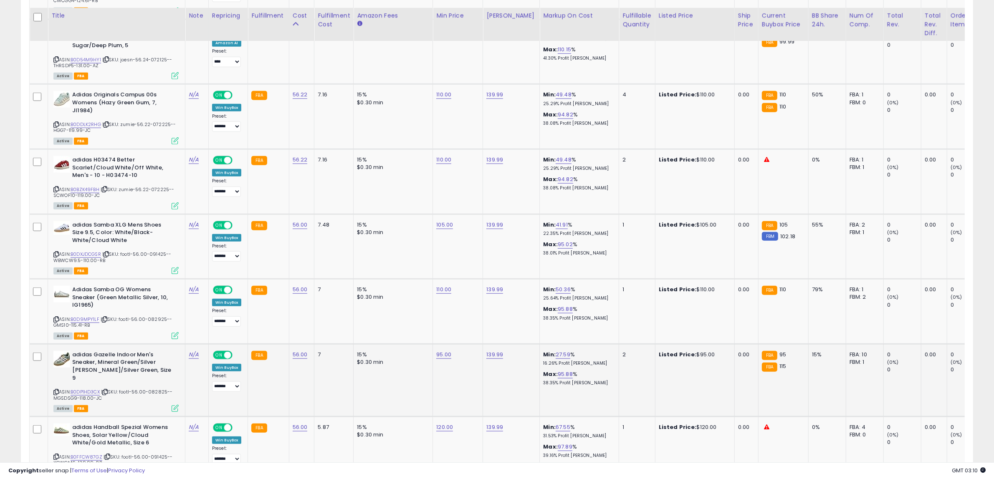
scroll to position [959, 0]
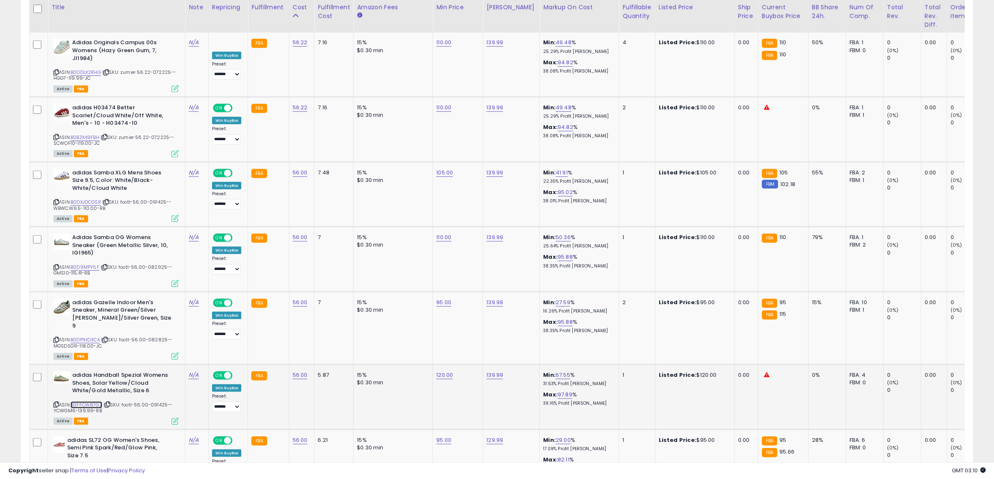
click at [99, 401] on link "B0FFCW87GZ" at bounding box center [87, 404] width 32 height 7
click at [86, 134] on link "B0BZK49FBH" at bounding box center [85, 137] width 29 height 7
drag, startPoint x: 440, startPoint y: 356, endPoint x: 426, endPoint y: 343, distance: 19.2
click at [439, 371] on link "120.00" at bounding box center [444, 375] width 17 height 8
drag, startPoint x: 393, startPoint y: 335, endPoint x: 351, endPoint y: 340, distance: 42.0
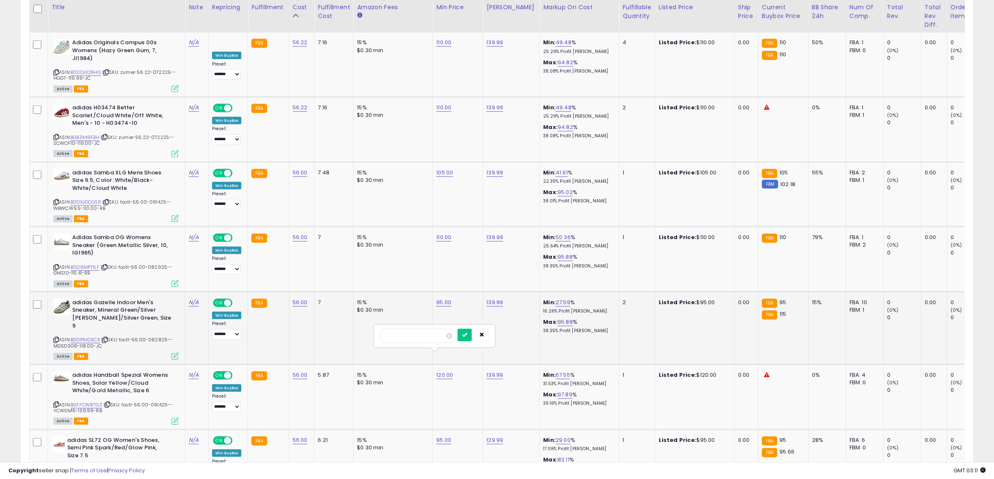
click at [352, 339] on tbody "adidas Handball Spezial Womens Shoes, Solar Yellow/Cloud White/Gold Metallic, S…" at bounding box center [679, 335] width 1298 height 1629
type input "**"
click button "submit" at bounding box center [464, 335] width 14 height 13
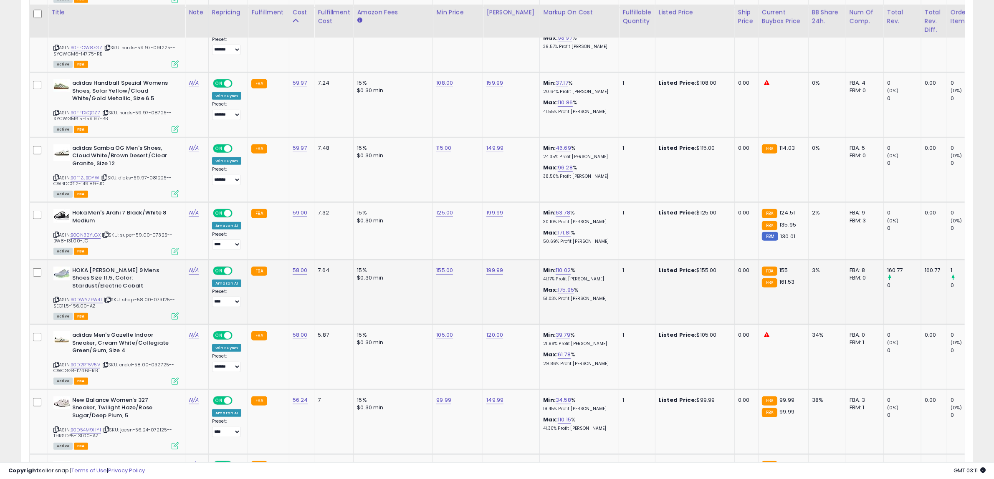
scroll to position [490, 0]
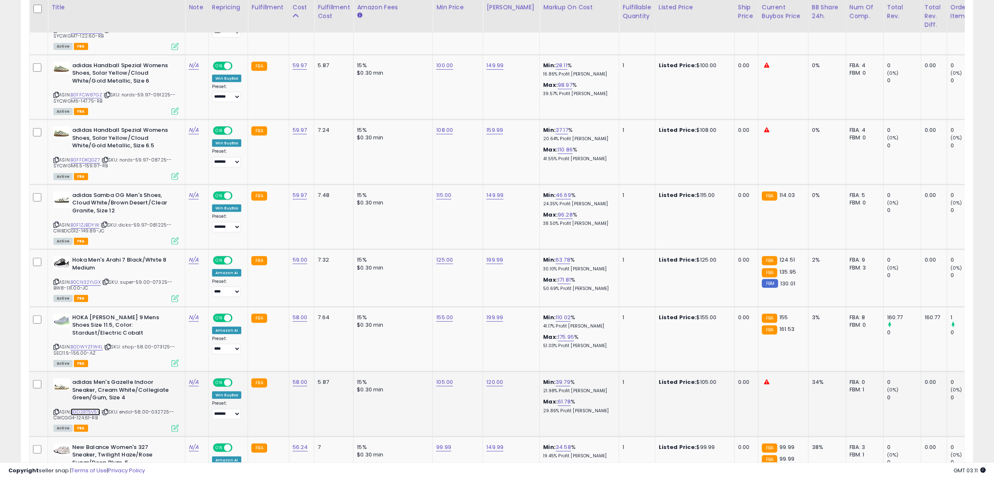
click at [92, 409] on link "B0D2RT5V5V" at bounding box center [86, 412] width 30 height 7
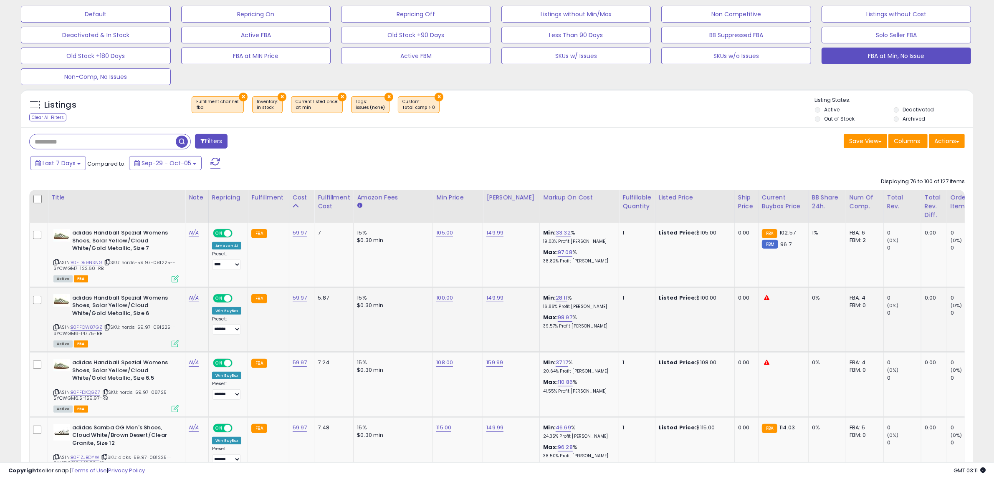
scroll to position [229, 0]
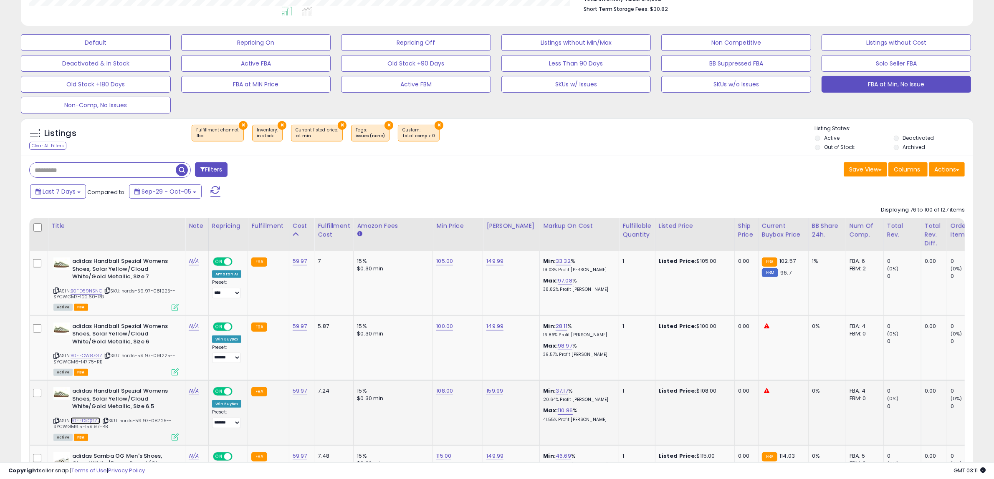
click at [95, 420] on link "B0FFDKQGZ7" at bounding box center [86, 420] width 30 height 7
click at [95, 354] on link "B0FFCW87GZ" at bounding box center [87, 355] width 32 height 7
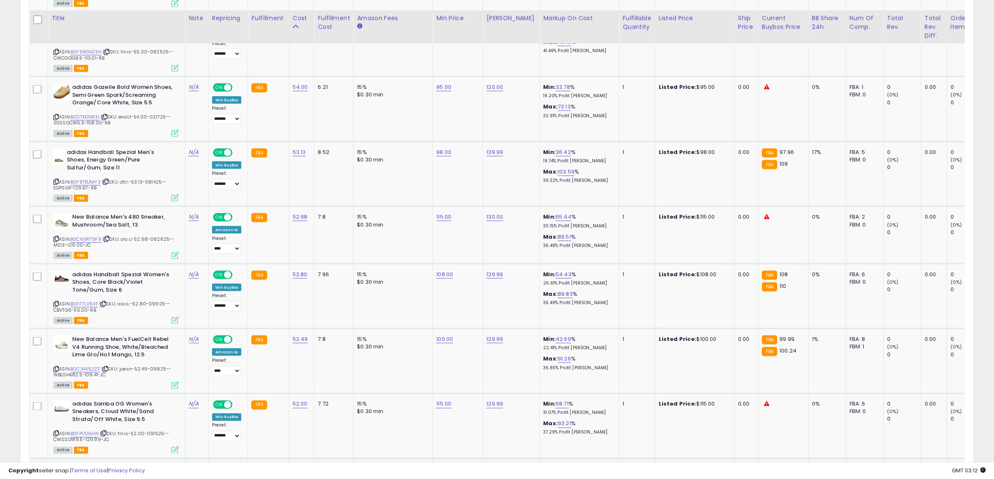
scroll to position [1689, 0]
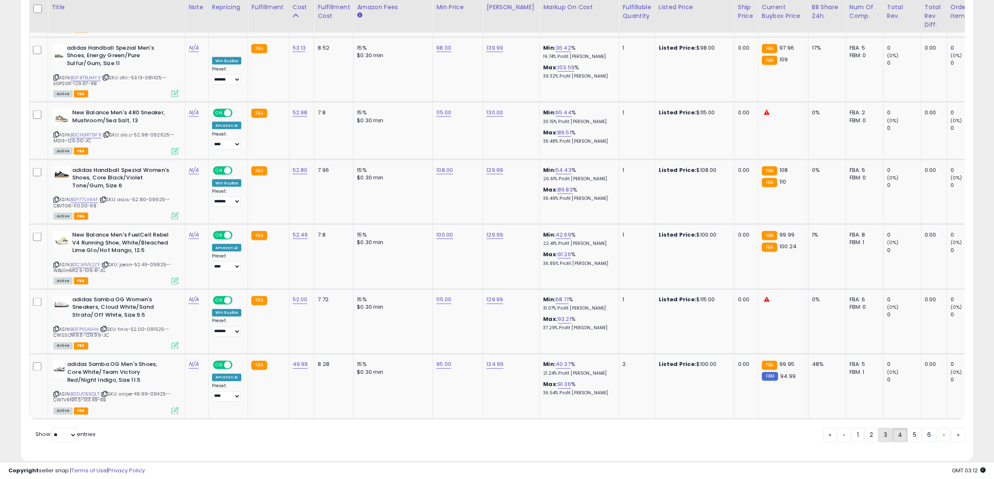
click at [888, 428] on link "3" at bounding box center [885, 435] width 14 height 14
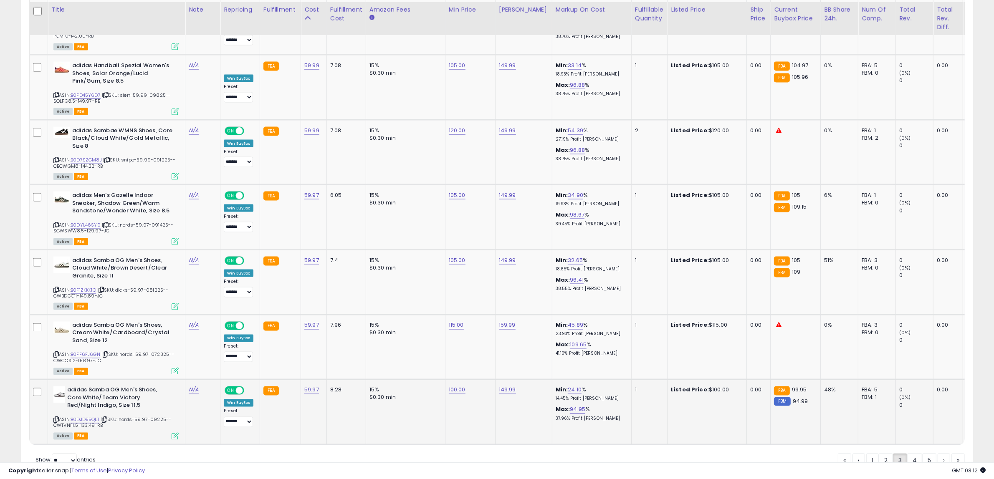
scroll to position [1676, 0]
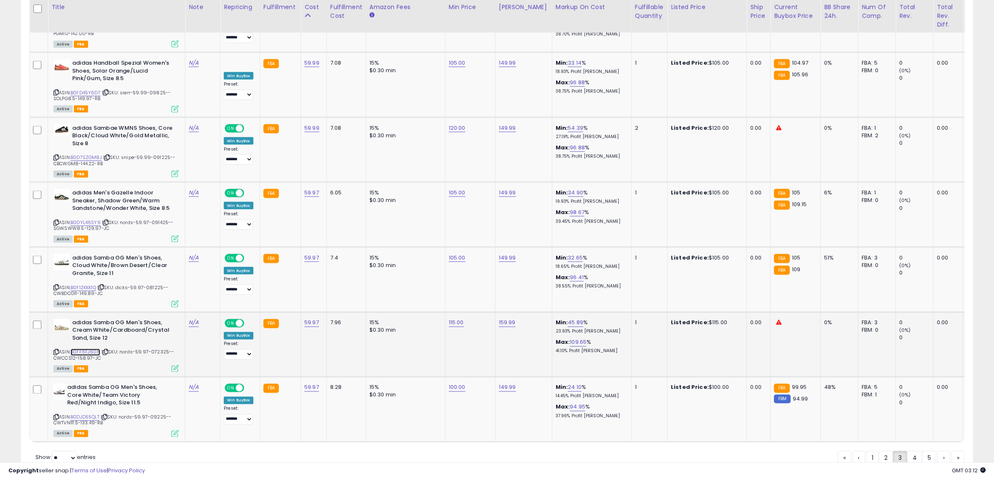
click at [89, 349] on link "B0FF6FJ6GN" at bounding box center [86, 352] width 30 height 7
click at [83, 154] on link "B0D7SZGM8J" at bounding box center [86, 157] width 31 height 7
click at [449, 124] on link "120.00" at bounding box center [457, 128] width 17 height 8
drag, startPoint x: 452, startPoint y: 69, endPoint x: 365, endPoint y: 71, distance: 86.8
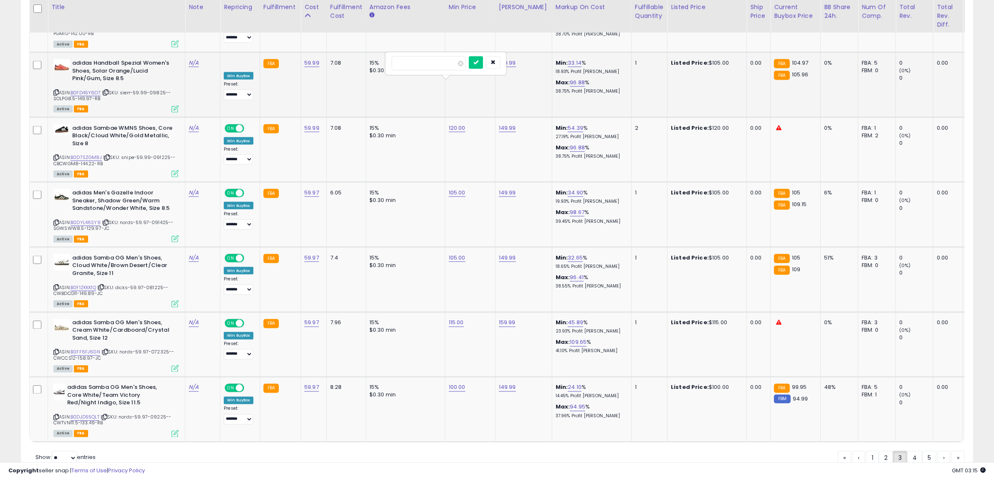
type input "***"
click button "submit" at bounding box center [476, 62] width 14 height 13
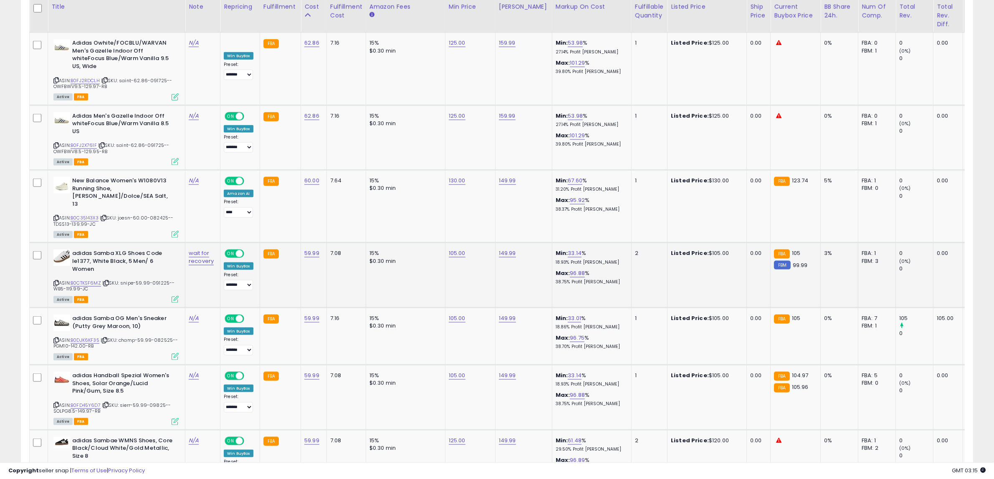
scroll to position [1363, 0]
click at [455, 177] on link "130.00" at bounding box center [457, 181] width 17 height 8
type input "***"
click button "submit" at bounding box center [476, 125] width 14 height 13
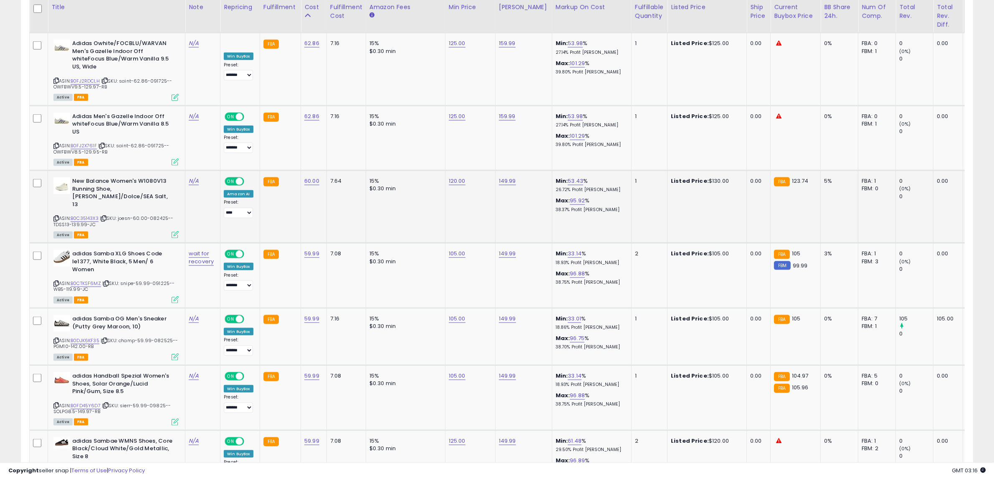
click at [89, 215] on span "| SKU: joesn-60.00-082425--TDSS13-139.99-JC" at bounding box center [113, 221] width 120 height 13
click at [88, 215] on link "B0C35143X3" at bounding box center [85, 218] width 28 height 7
click at [89, 142] on link "B0FJ2X761F" at bounding box center [84, 145] width 26 height 7
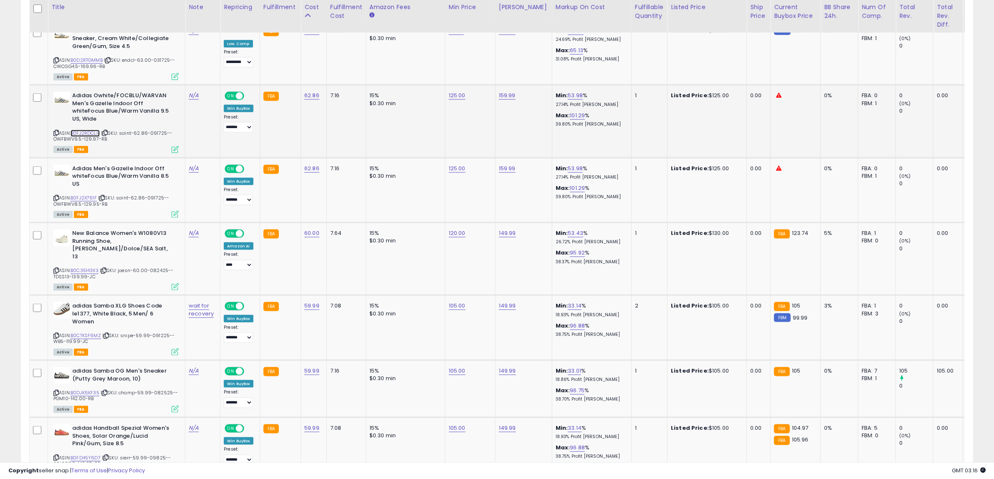
click at [93, 130] on link "B0FJ2RDCLH" at bounding box center [85, 133] width 29 height 7
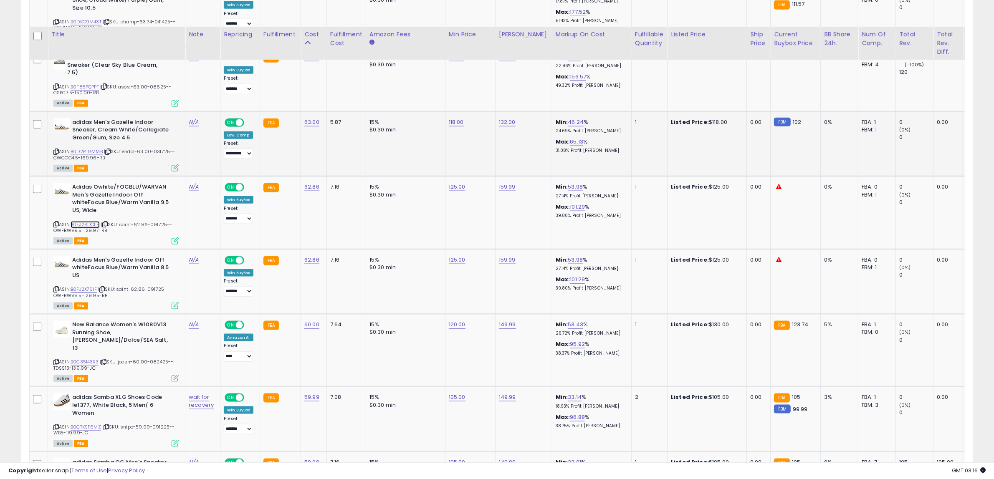
scroll to position [1207, 0]
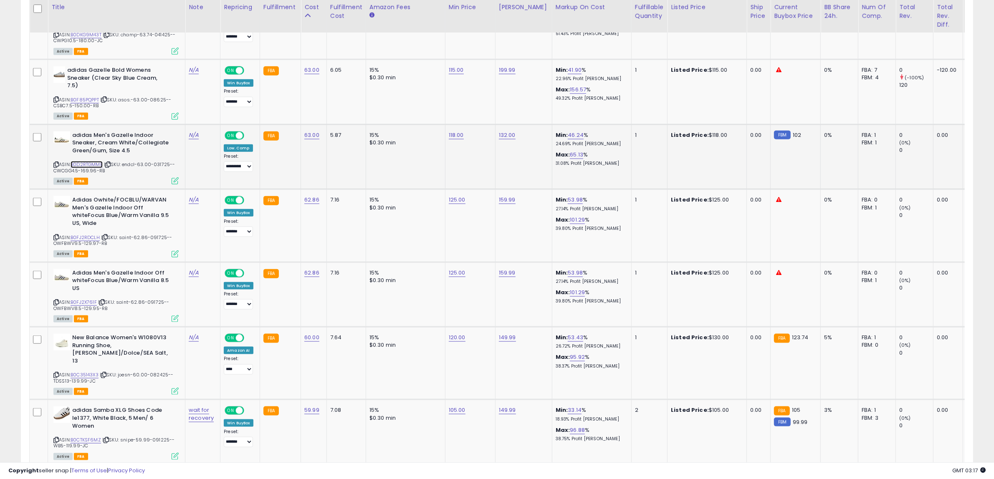
click at [92, 161] on link "B0D2RTGMMB" at bounding box center [87, 164] width 32 height 7
click at [98, 96] on link "B0F85PQPPT" at bounding box center [85, 99] width 28 height 7
click at [95, 299] on link "B0FJ2X761F" at bounding box center [84, 302] width 26 height 7
click at [90, 234] on link "B0FJ2RDCLH" at bounding box center [85, 237] width 29 height 7
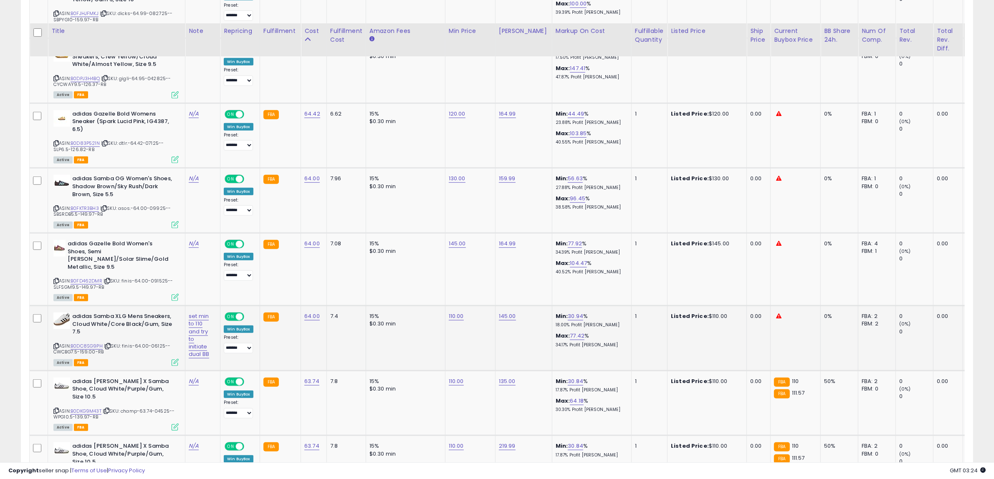
scroll to position [737, 0]
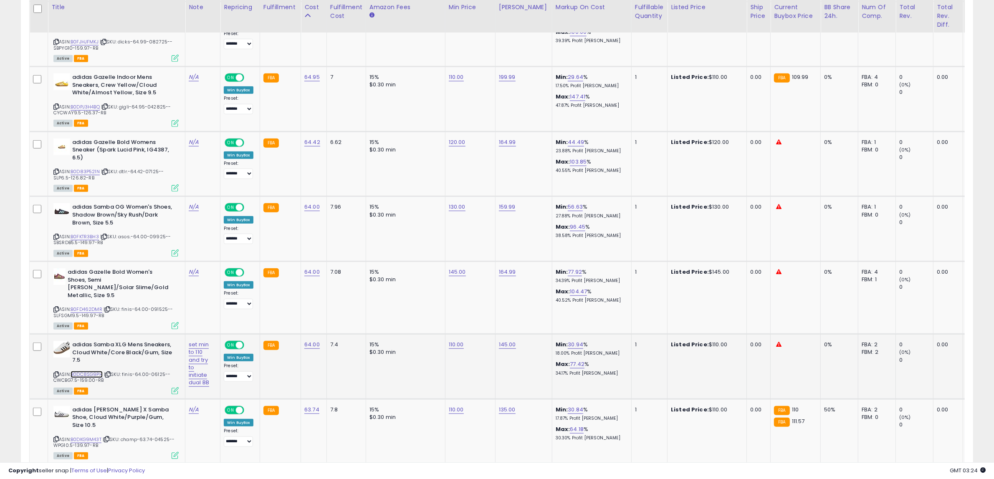
click at [91, 371] on link "B0DC8SG9PH" at bounding box center [87, 374] width 32 height 7
click at [92, 306] on link "B0FD462DMR" at bounding box center [87, 309] width 32 height 7
click at [453, 273] on link "145.00" at bounding box center [457, 272] width 17 height 8
drag, startPoint x: 441, startPoint y: 251, endPoint x: 213, endPoint y: 265, distance: 227.9
click at [217, 264] on tr "adidas Gazelle Bold Women's Shoes, Semi [PERSON_NAME]/Solar Slime/Gold Metallic…" at bounding box center [689, 297] width 1318 height 73
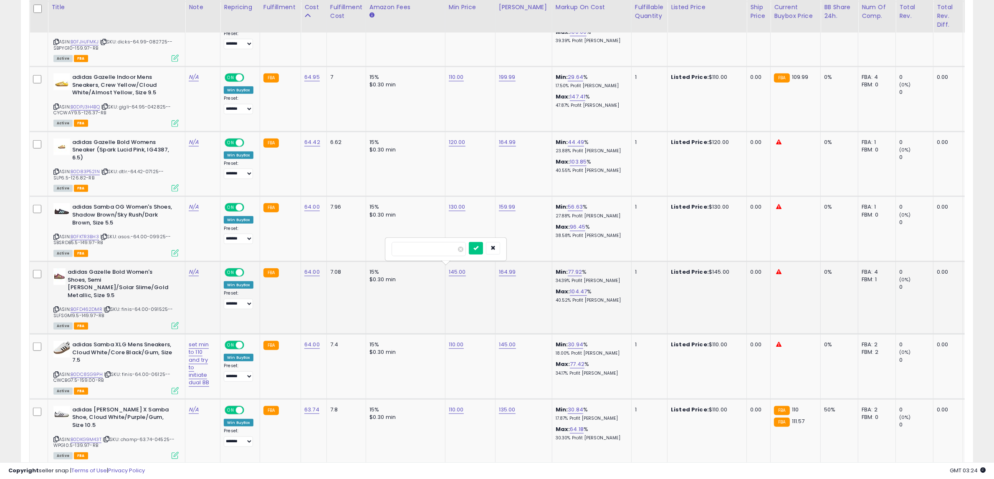
type input "***"
click button "submit" at bounding box center [476, 248] width 14 height 13
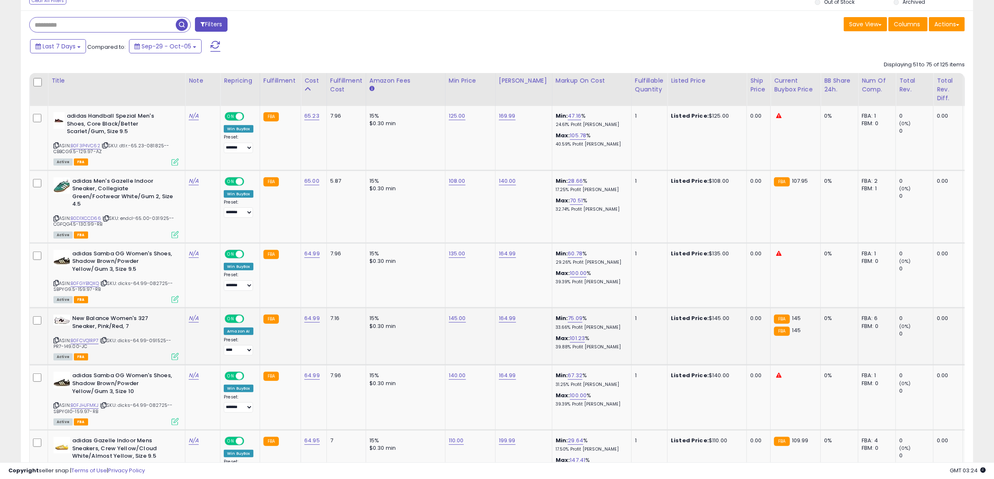
scroll to position [372, 0]
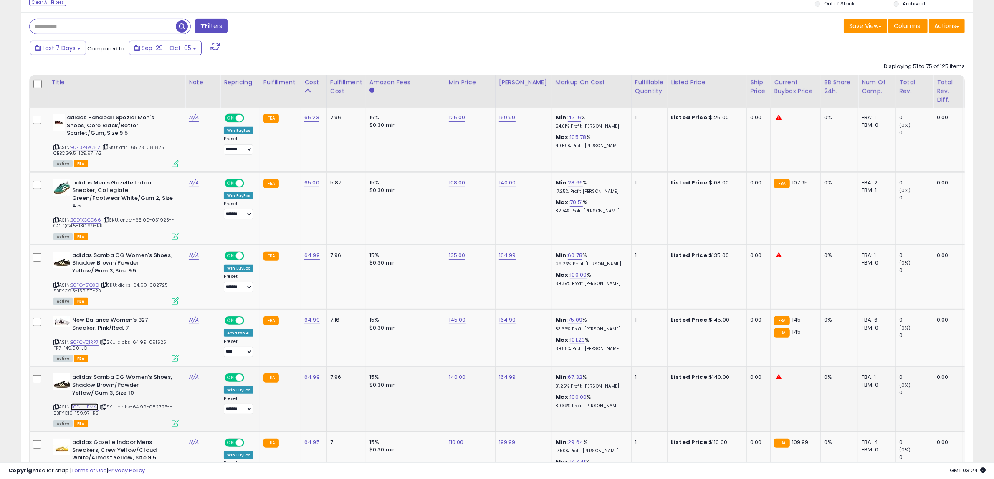
click at [94, 404] on link "B0FJHJFMKJ" at bounding box center [85, 407] width 28 height 7
click at [445, 320] on td "145.00" at bounding box center [470, 338] width 50 height 57
click at [449, 318] on link "145.00" at bounding box center [457, 320] width 17 height 8
drag, startPoint x: 446, startPoint y: 300, endPoint x: 349, endPoint y: 301, distance: 96.4
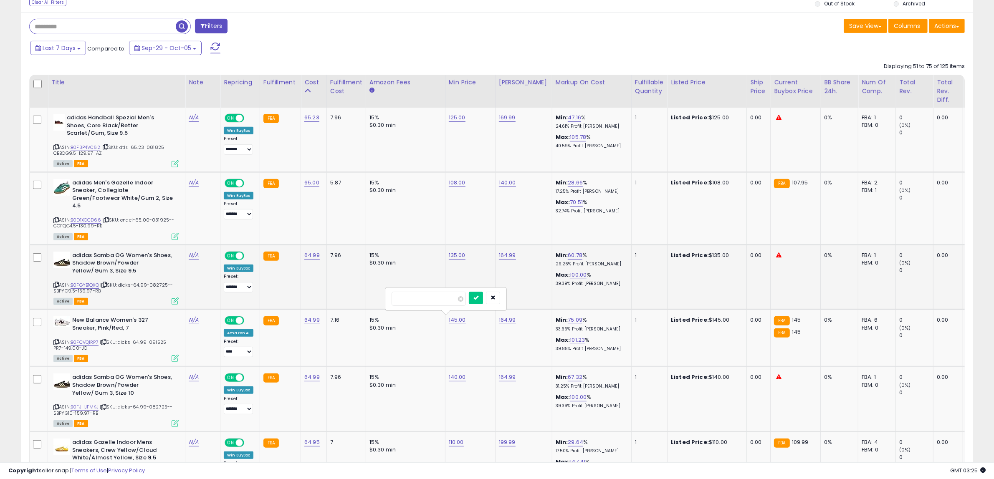
type input "***"
click button "submit" at bounding box center [476, 298] width 14 height 13
click at [97, 284] on link "B0FGYB1QXQ" at bounding box center [85, 285] width 28 height 7
click at [90, 149] on link "B0F3P4VC62" at bounding box center [86, 147] width 30 height 7
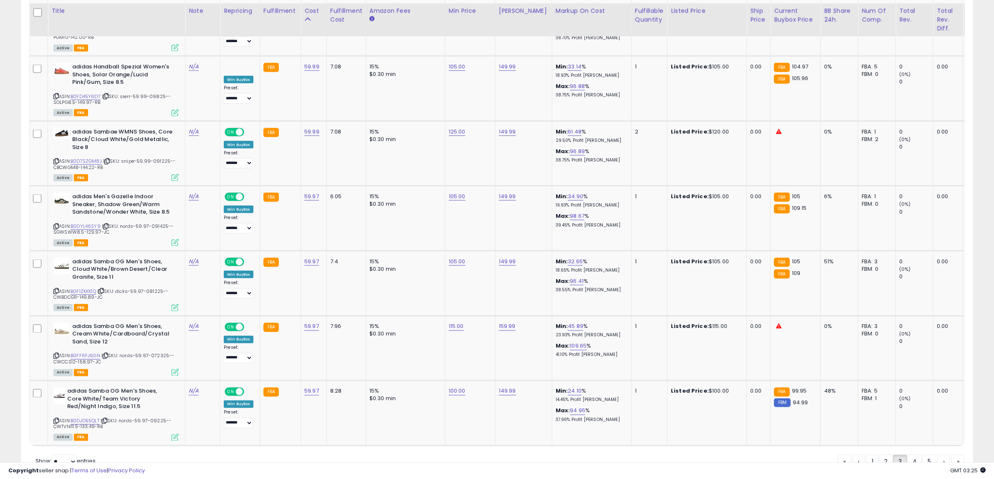
scroll to position [1676, 0]
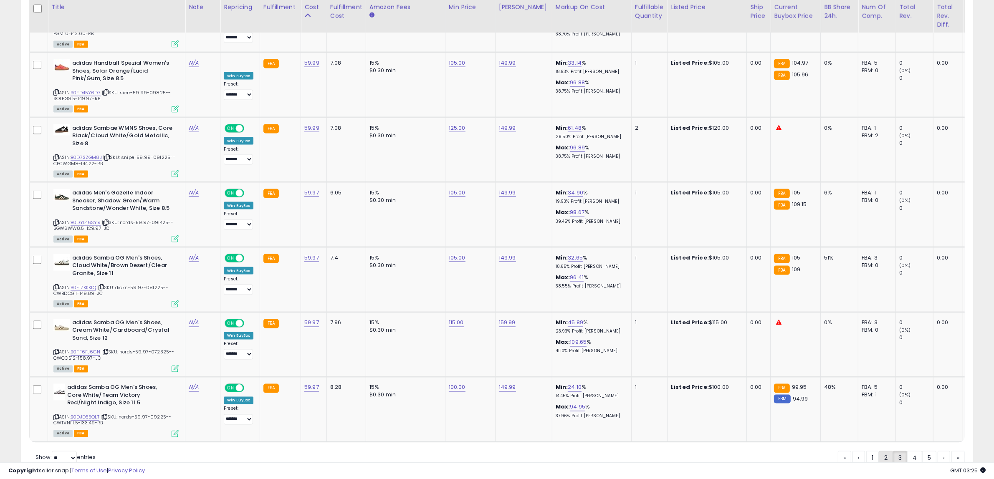
click at [883, 451] on link "2" at bounding box center [886, 458] width 14 height 14
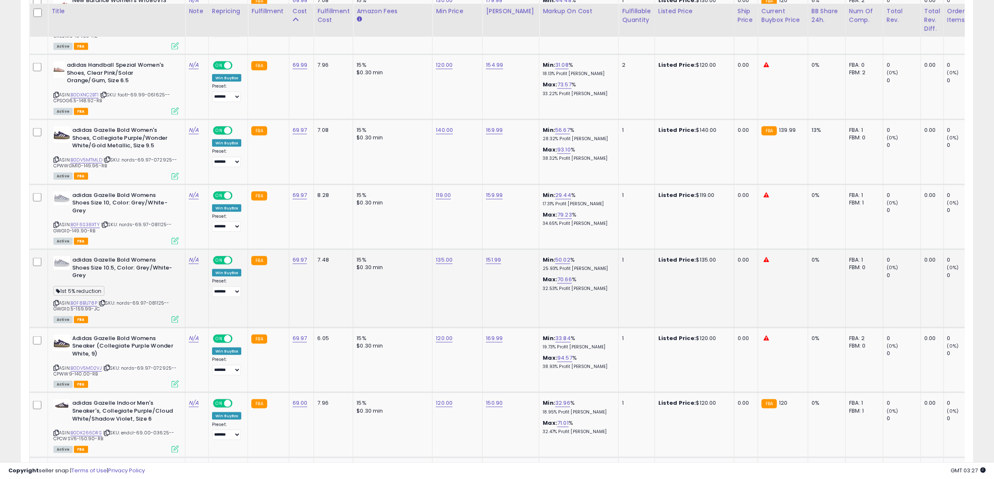
scroll to position [1463, 0]
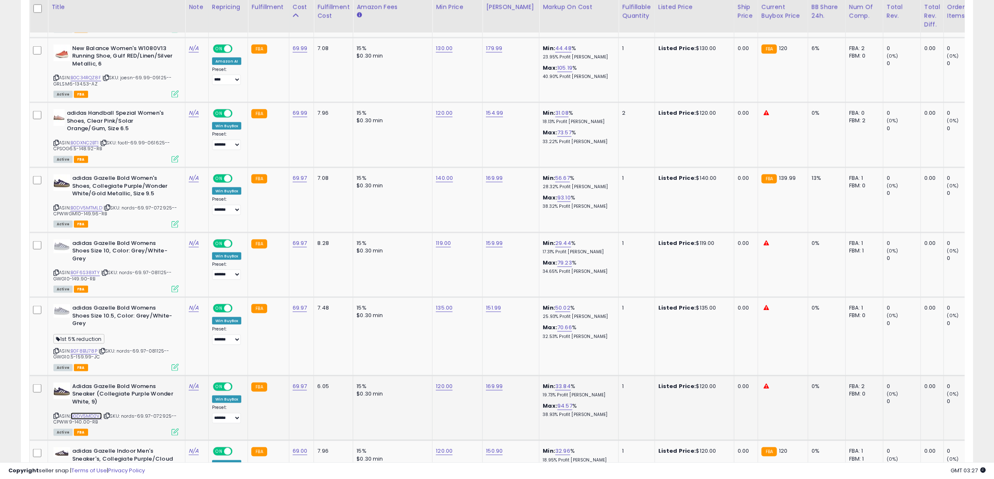
click at [95, 413] on link "B0DV5MD2VJ" at bounding box center [86, 416] width 31 height 7
click at [90, 348] on link "B0F8B1J78P" at bounding box center [84, 351] width 27 height 7
click at [94, 269] on link "B0F6S38XTY" at bounding box center [85, 272] width 29 height 7
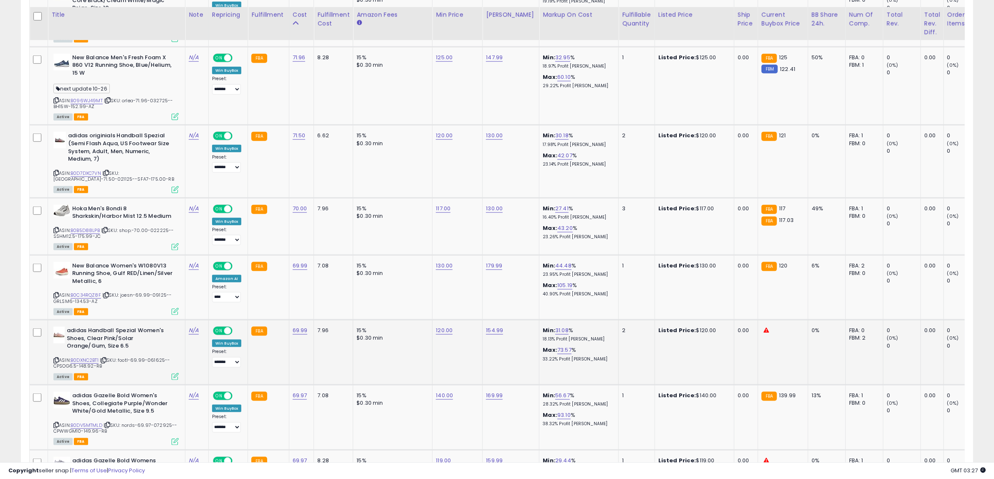
scroll to position [1202, 0]
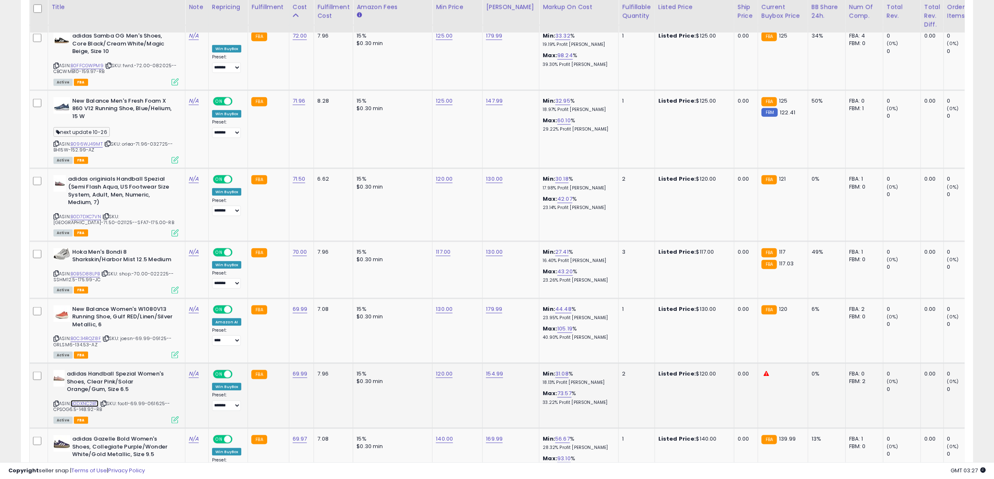
click at [90, 400] on link "B0DXNC2BT1" at bounding box center [85, 403] width 28 height 7
click at [449, 305] on link "130.00" at bounding box center [444, 309] width 17 height 8
drag, startPoint x: 437, startPoint y: 286, endPoint x: 275, endPoint y: 293, distance: 162.1
click at [275, 293] on tbody "Adidas Samba OG Men's Sneaker (Core White Grey, 7.5) ASIN: B0DK67NCB1 | SKU: sh…" at bounding box center [677, 83] width 1295 height 1611
type input "***"
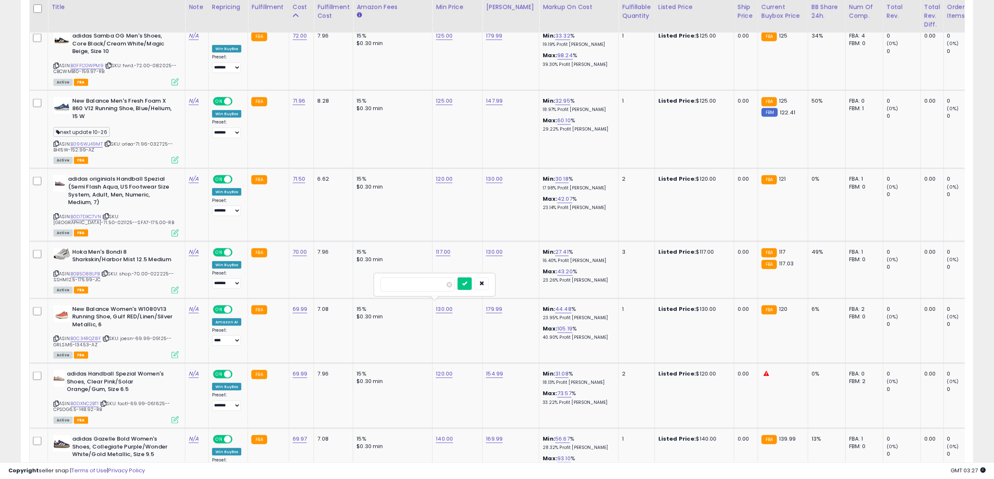
click button "submit" at bounding box center [464, 284] width 14 height 13
click at [437, 305] on link "120.00" at bounding box center [444, 309] width 17 height 8
drag, startPoint x: 432, startPoint y: 281, endPoint x: 235, endPoint y: 292, distance: 197.7
click at [235, 292] on tbody "Adidas Samba OG Men's Sneaker (Core White Grey, 7.5) ASIN: B0DK67NCB1 | SKU: sh…" at bounding box center [677, 83] width 1295 height 1611
type input "***"
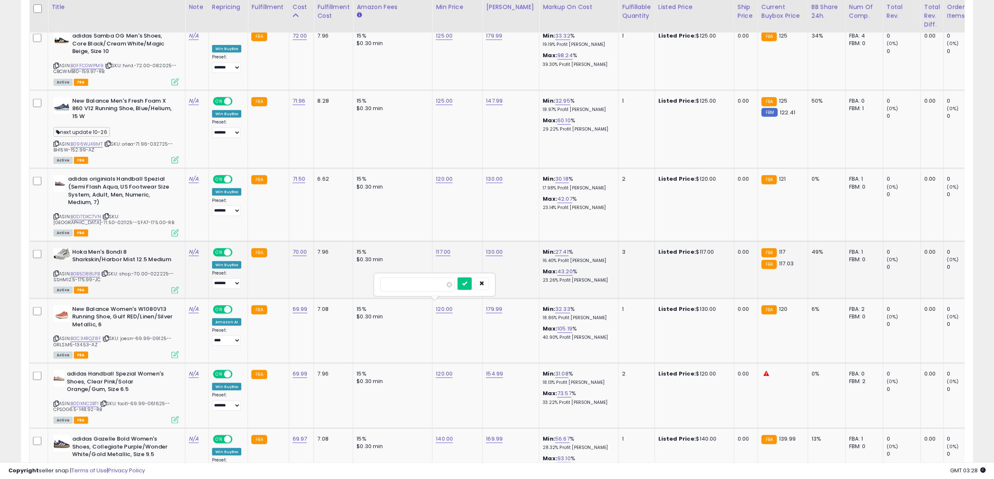
click button "submit" at bounding box center [464, 284] width 14 height 13
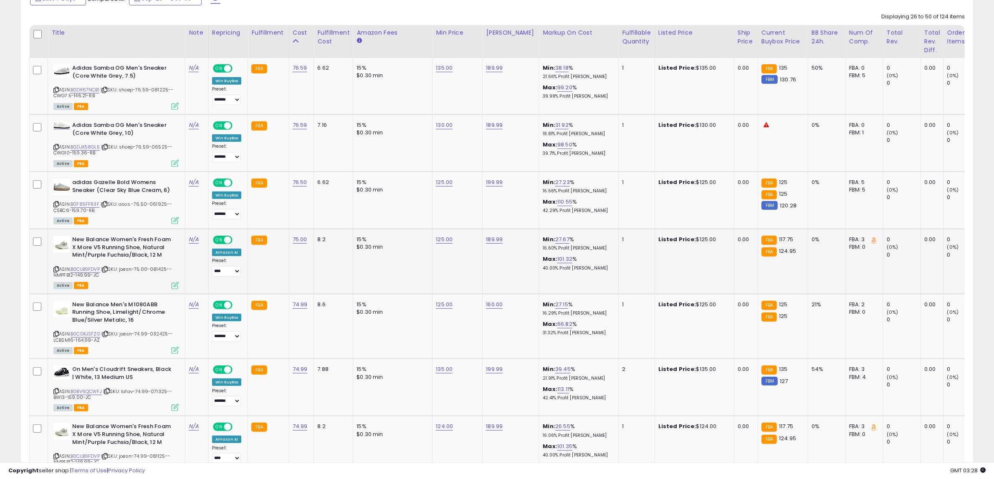
scroll to position [420, 0]
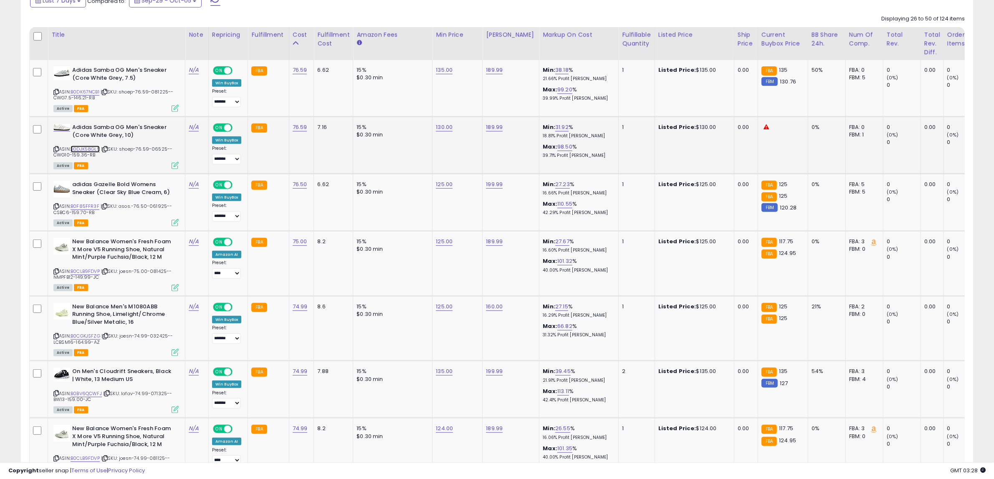
click at [78, 149] on link "B0DJK58GL5" at bounding box center [85, 149] width 29 height 7
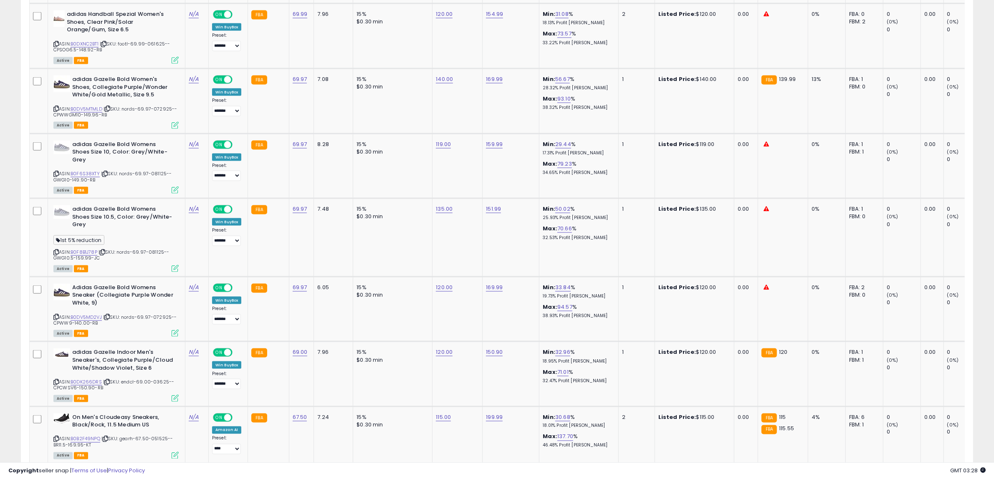
scroll to position [1672, 0]
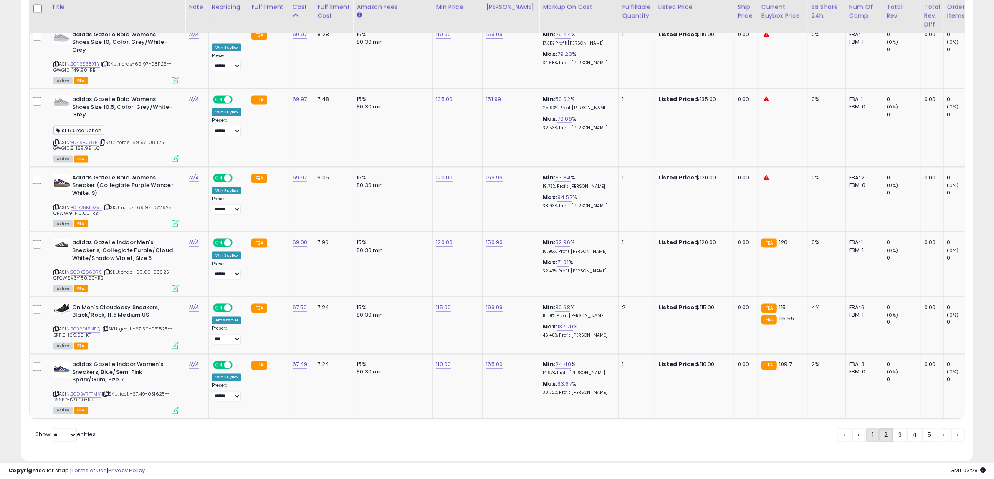
click at [872, 428] on link "1" at bounding box center [872, 435] width 13 height 14
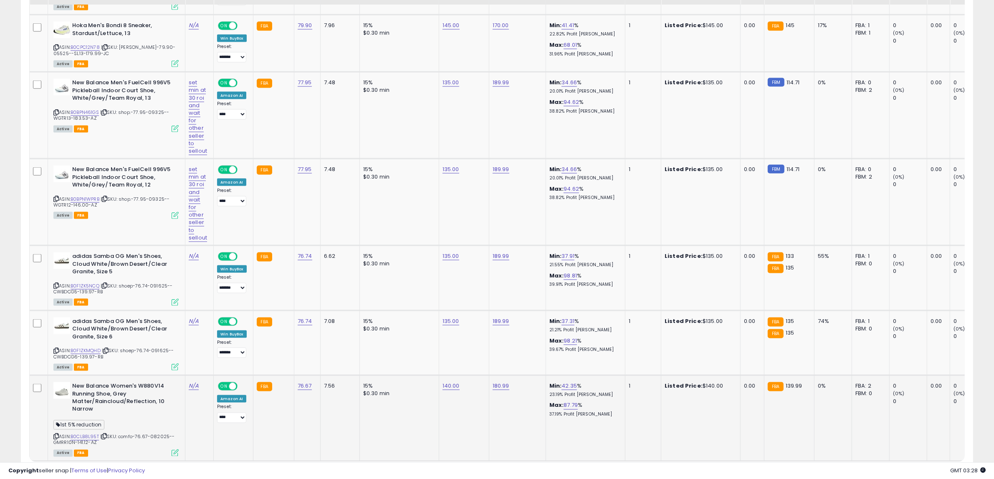
scroll to position [1641, 0]
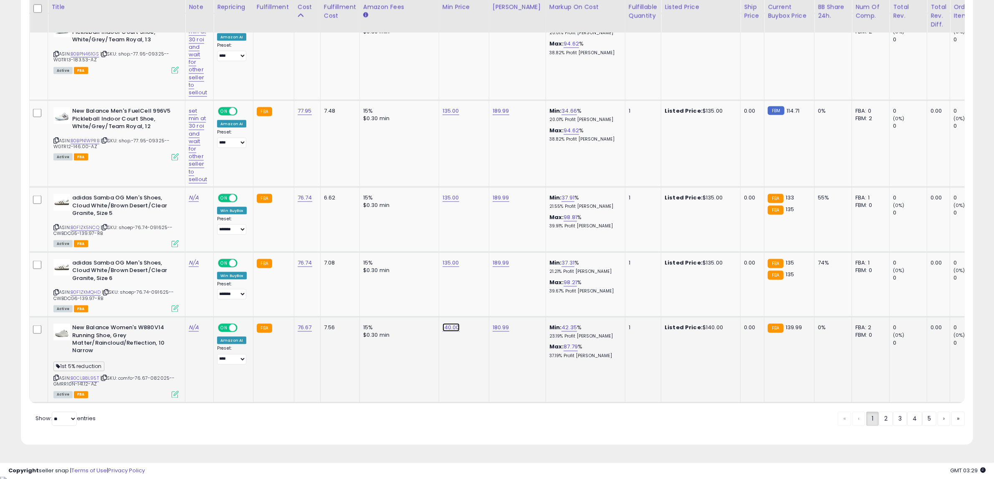
click at [450, 323] on link "140.00" at bounding box center [450, 327] width 17 height 8
drag, startPoint x: 442, startPoint y: 305, endPoint x: 218, endPoint y: 316, distance: 224.8
click at [218, 317] on tr "New Balance Women's W880V14 Running Shoe, Grey Matter/Raincloud/Reflection, 10 …" at bounding box center [680, 360] width 1301 height 86
type input "***"
click button "submit" at bounding box center [471, 300] width 14 height 13
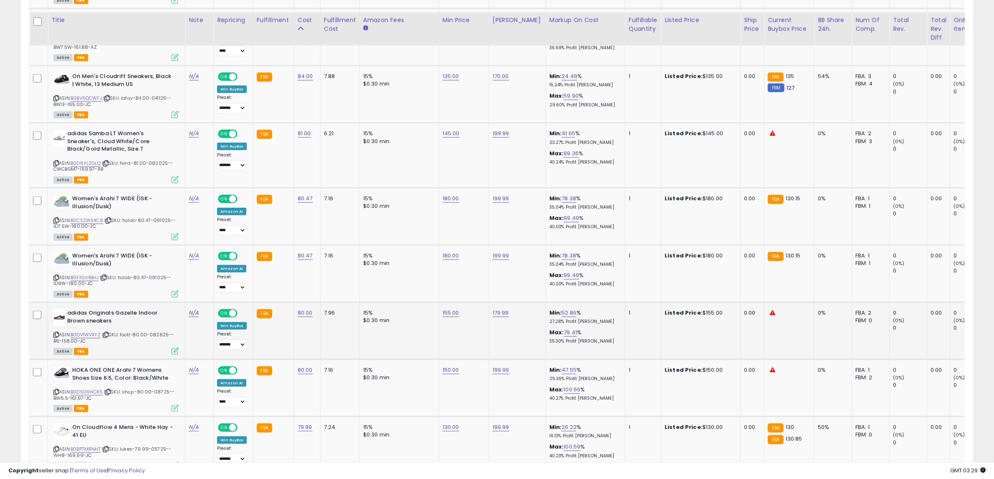
scroll to position [1119, 0]
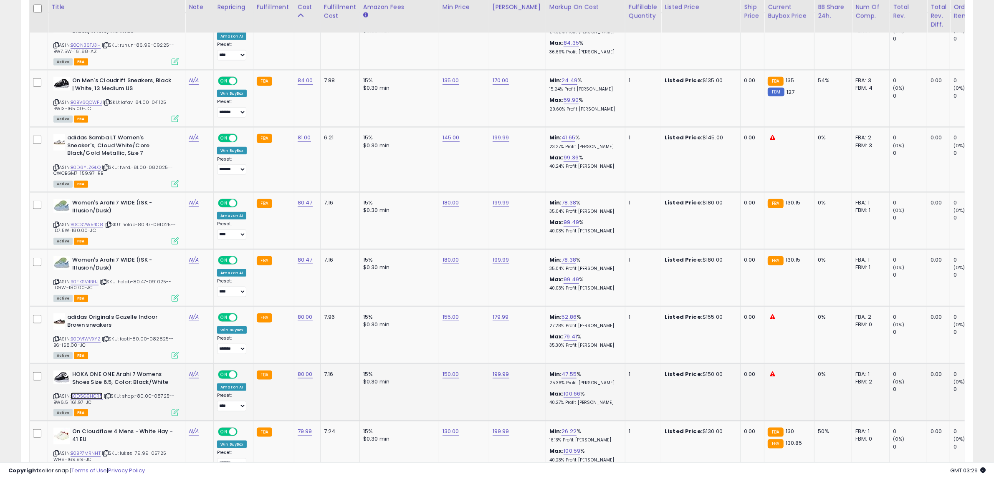
click at [92, 393] on link "B0D5G9HCR5" at bounding box center [87, 396] width 32 height 7
click at [86, 336] on link "B0DV1WVXYZ" at bounding box center [86, 339] width 30 height 7
click at [447, 313] on link "155.00" at bounding box center [450, 317] width 17 height 8
click at [254, 295] on tbody "Hoka Women's Mach 6 Sneaker, White/Nimbus Cloud, 9.5 ASIN: B0CN33GTHX | SKU: le…" at bounding box center [680, 143] width 1301 height 1564
type input "***"
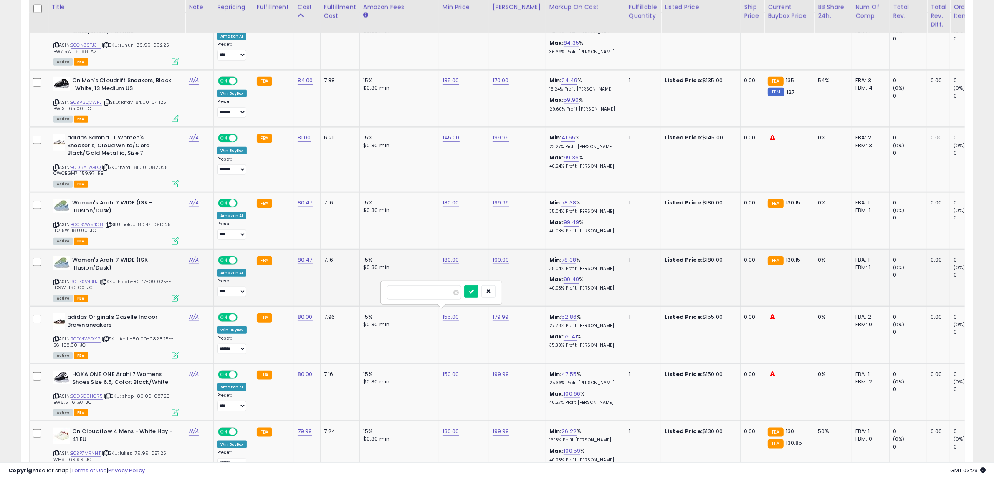
click button "submit" at bounding box center [471, 291] width 14 height 13
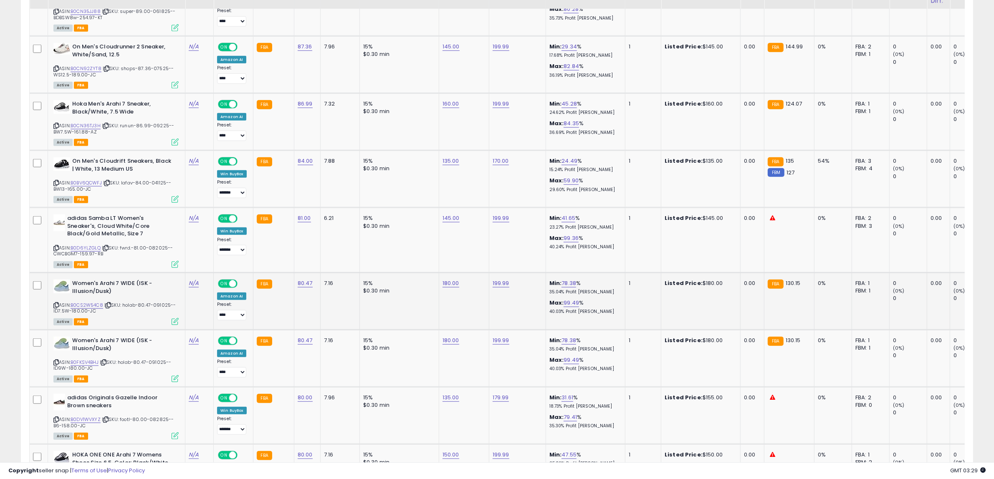
scroll to position [1015, 0]
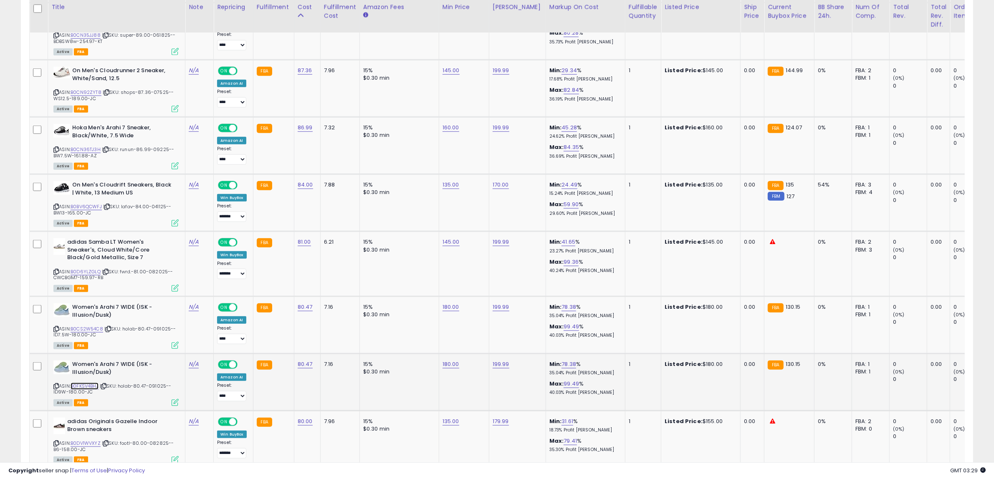
click at [94, 384] on link "B0FKSV4BHJ" at bounding box center [85, 386] width 28 height 7
click at [91, 327] on link "B0CS2W54C8" at bounding box center [87, 329] width 33 height 7
click at [451, 364] on link "180.00" at bounding box center [450, 364] width 17 height 8
drag, startPoint x: 428, startPoint y: 345, endPoint x: 187, endPoint y: 371, distance: 242.6
click at [194, 368] on tr "Women's Arahi 7 WIDE (ISK - Illusion/Dusk) ASIN: B0FKSV4BHJ | SKU: holab-80.47-…" at bounding box center [680, 382] width 1301 height 57
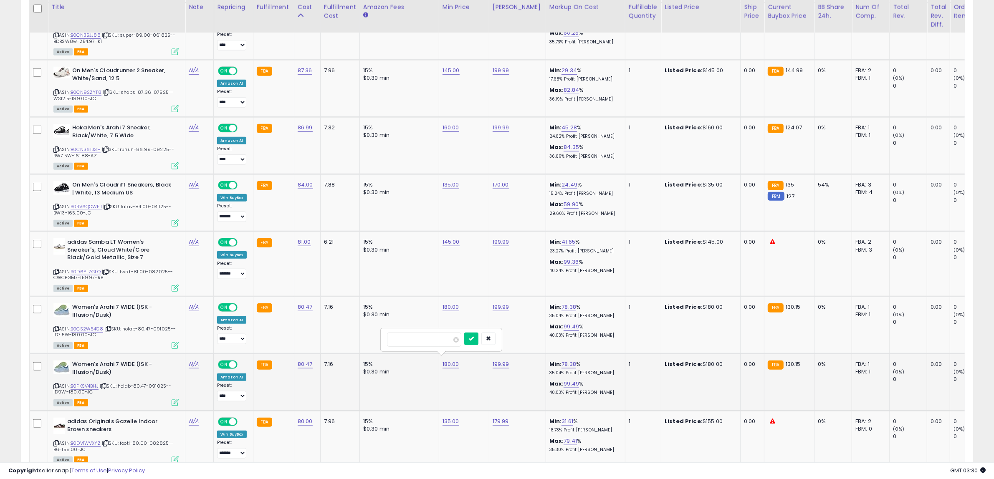
type input "***"
click button "submit" at bounding box center [471, 339] width 14 height 13
click at [452, 303] on link "180.00" at bounding box center [450, 307] width 17 height 8
drag, startPoint x: 444, startPoint y: 287, endPoint x: 176, endPoint y: 293, distance: 268.0
click at [176, 293] on tbody "Hoka Women's Mach 6 Sneaker, White/Nimbus Cloud, 9.5 ASIN: B0CN33GTHX | SKU: le…" at bounding box center [680, 247] width 1301 height 1564
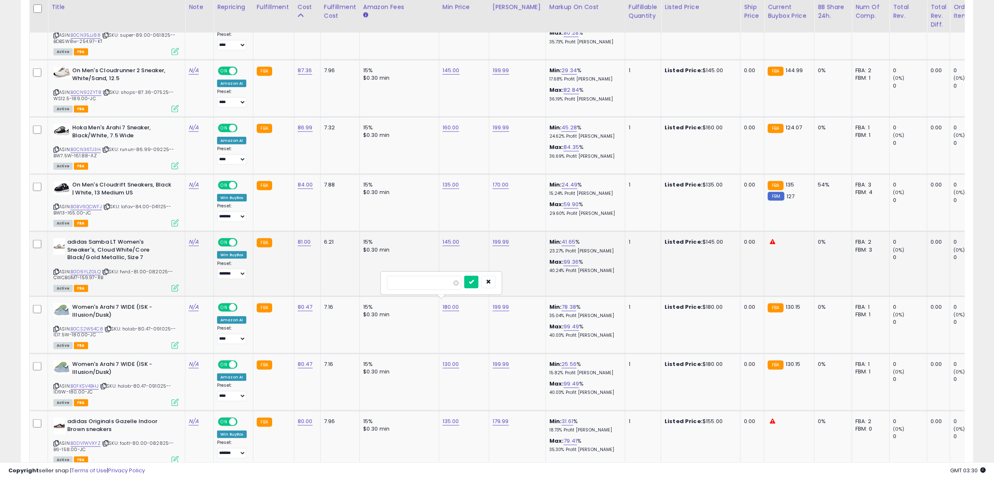
type input "***"
click button "submit" at bounding box center [471, 282] width 14 height 13
click at [81, 270] on link "B0D6YLZGLQ" at bounding box center [86, 271] width 30 height 7
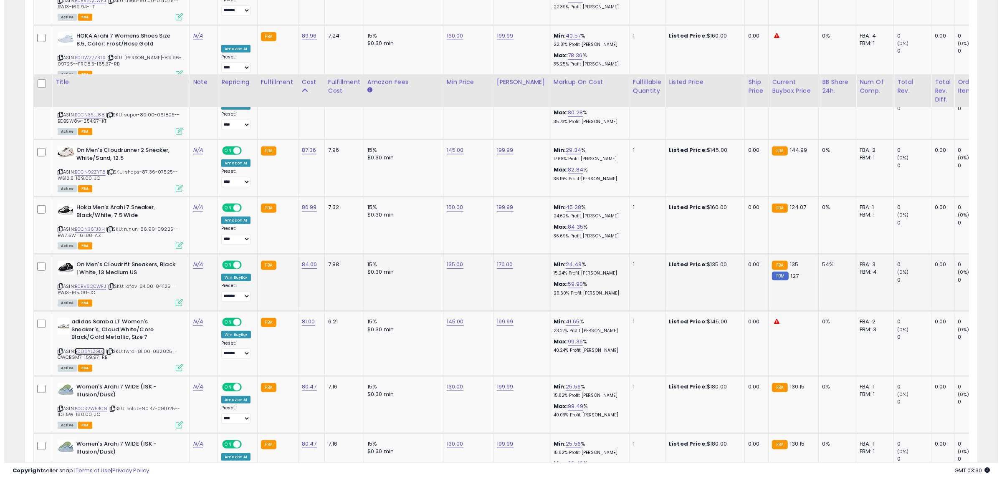
scroll to position [910, 0]
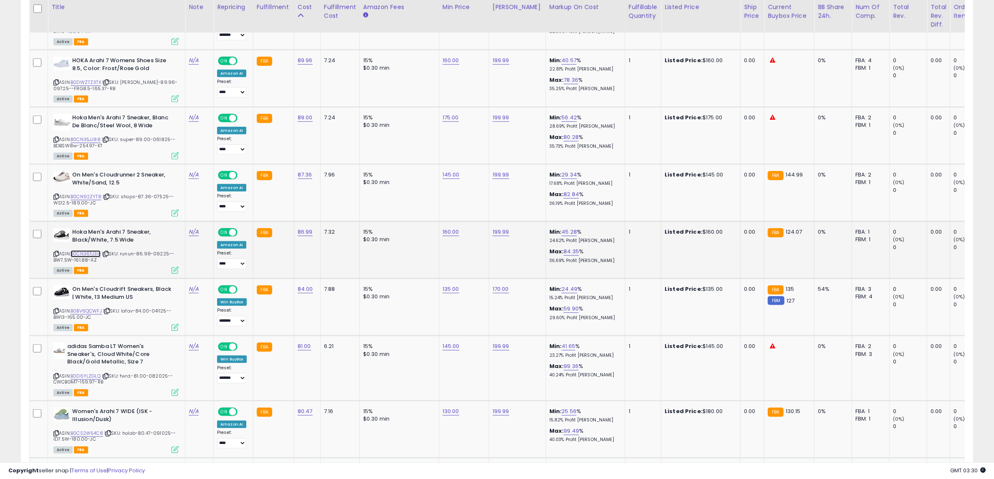
click at [89, 250] on link "B0CN36TJ3H" at bounding box center [86, 253] width 30 height 7
click at [177, 268] on icon at bounding box center [175, 270] width 7 height 7
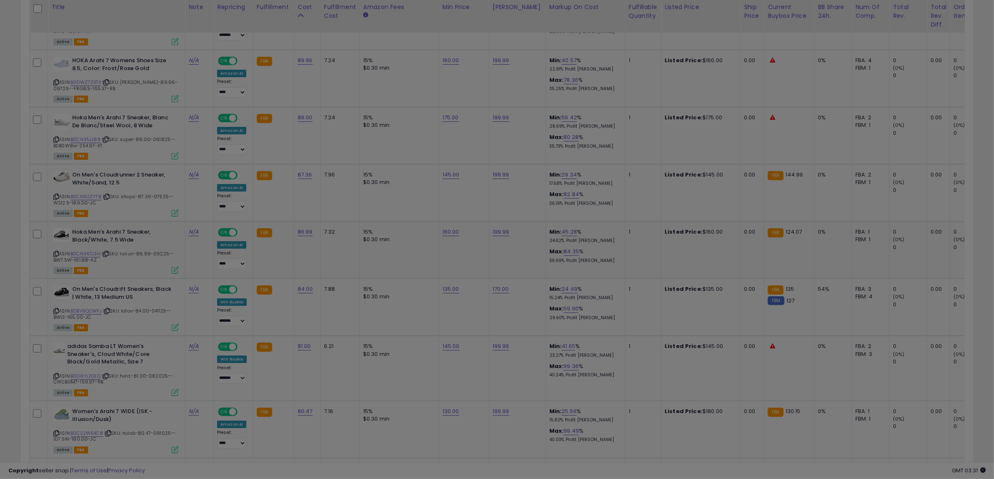
scroll to position [171, 557]
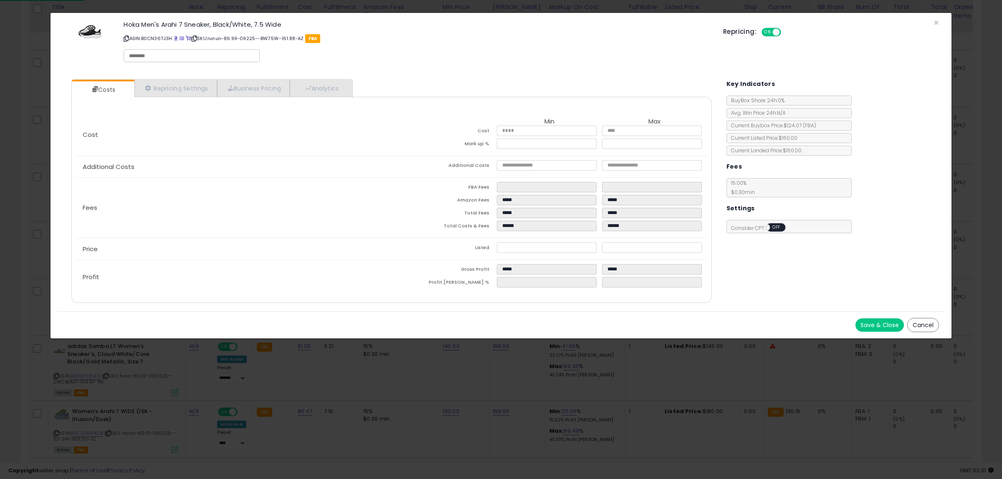
click at [159, 56] on input "text" at bounding box center [191, 56] width 125 height 8
type input "******"
click at [881, 327] on button "Save & Close" at bounding box center [879, 324] width 48 height 13
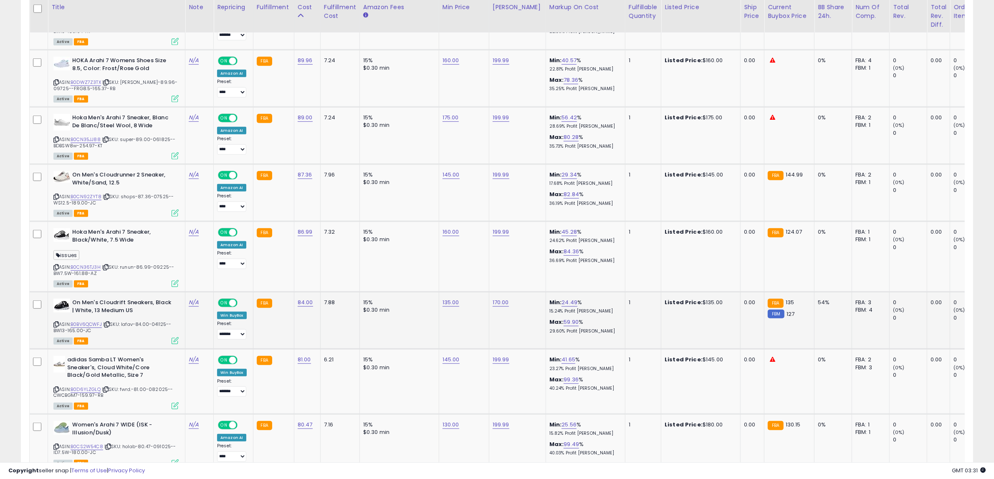
scroll to position [417171, 416789]
click at [56, 265] on icon at bounding box center [55, 267] width 5 height 5
click at [106, 265] on icon at bounding box center [105, 267] width 5 height 5
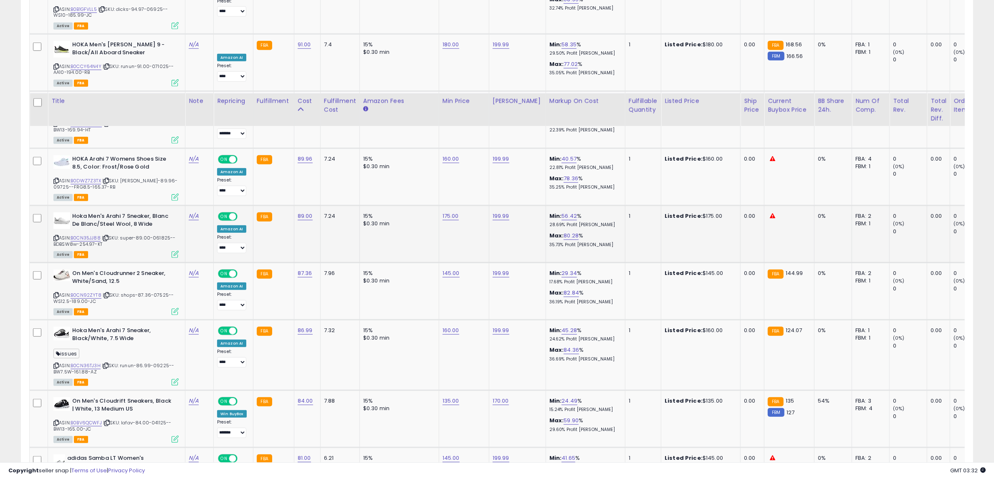
scroll to position [806, 0]
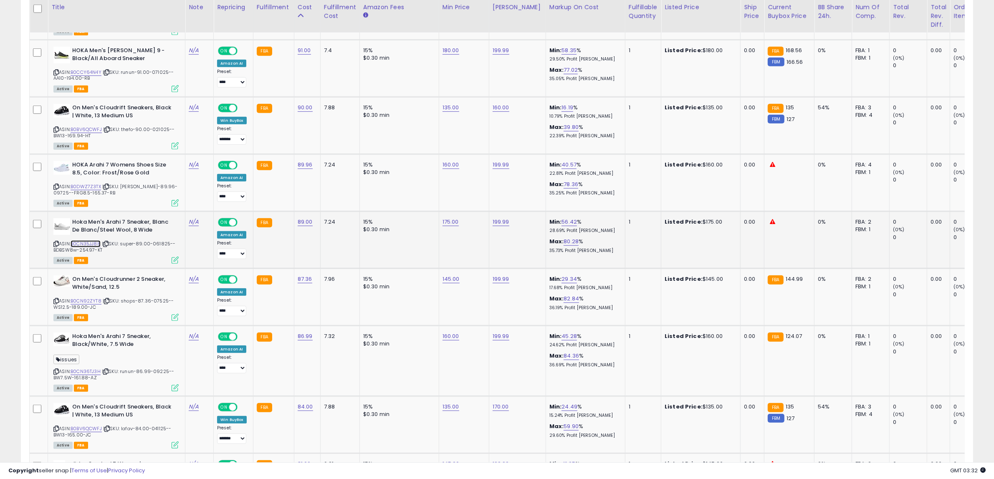
click at [94, 242] on link "B0CN35JJ88" at bounding box center [86, 243] width 30 height 7
click at [90, 185] on link "B0DWZ7Z3TX" at bounding box center [86, 186] width 30 height 7
click at [451, 165] on link "160.00" at bounding box center [450, 165] width 17 height 8
drag, startPoint x: 437, startPoint y: 144, endPoint x: 203, endPoint y: 155, distance: 234.0
click at [203, 155] on tr "HOKA Arahi 7 Womens Shoes Size 8.5, Color: Frost/Rose Gold ASIN: B0DWZ7Z3TX | S…" at bounding box center [680, 182] width 1301 height 57
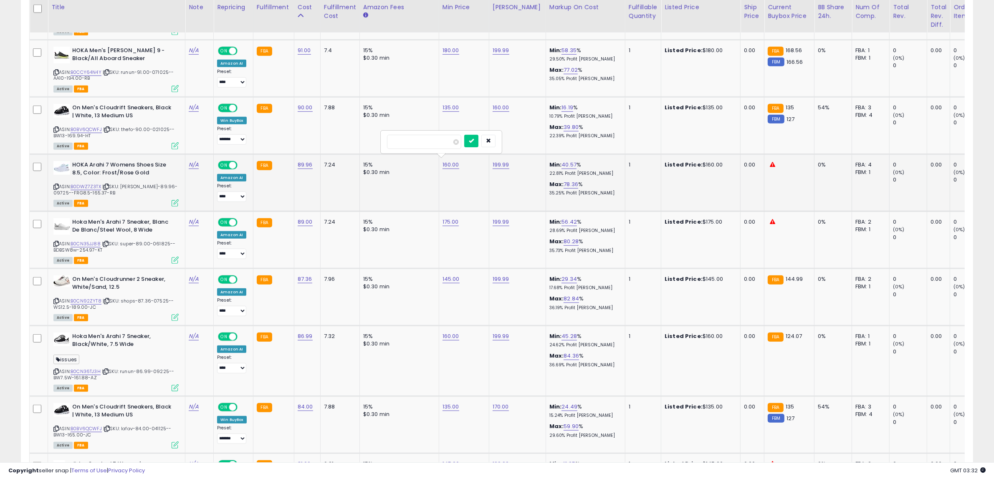
type input "***"
click button "submit" at bounding box center [471, 141] width 14 height 13
click at [445, 46] on link "180.00" at bounding box center [450, 50] width 17 height 8
click at [206, 51] on tr "HOKA Men's [PERSON_NAME] 9 - Black/All Aboard Sneaker ASIN: B0CCY64N4Y | SKU: r…" at bounding box center [680, 68] width 1301 height 57
type input "*"
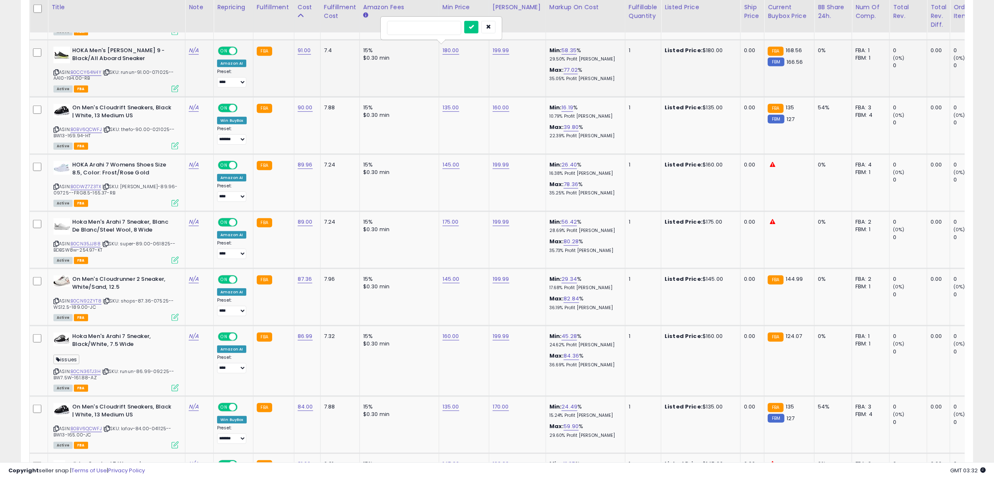
type input "***"
click button "submit" at bounding box center [471, 27] width 14 height 13
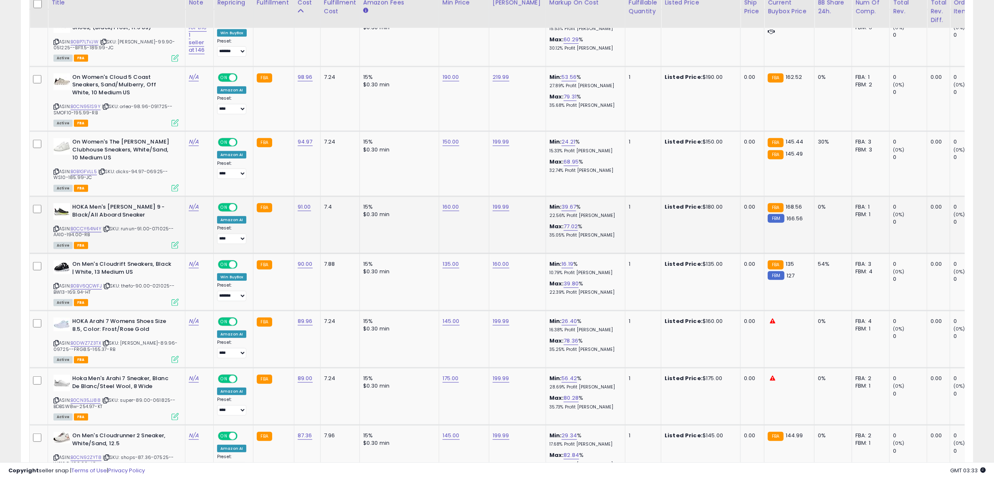
scroll to position [597, 0]
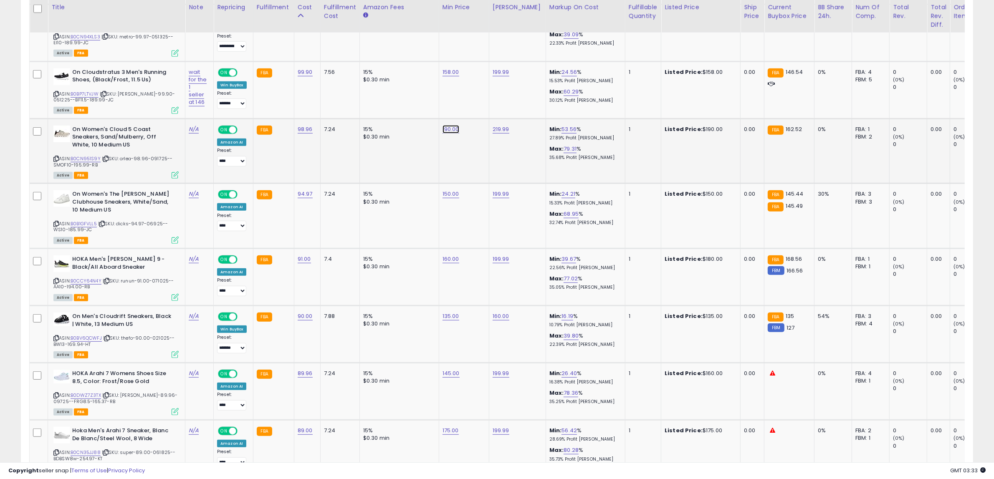
click at [444, 129] on link "190.00" at bounding box center [450, 129] width 17 height 8
drag, startPoint x: 441, startPoint y: 108, endPoint x: 273, endPoint y: 118, distance: 167.7
click at [273, 119] on tr "On Women's Cloud 5 Coast Sneakers, Sand/Mulberry, Off White, 10 Medium US ASIN:…" at bounding box center [680, 151] width 1301 height 65
type input "***"
click button "submit" at bounding box center [471, 106] width 14 height 13
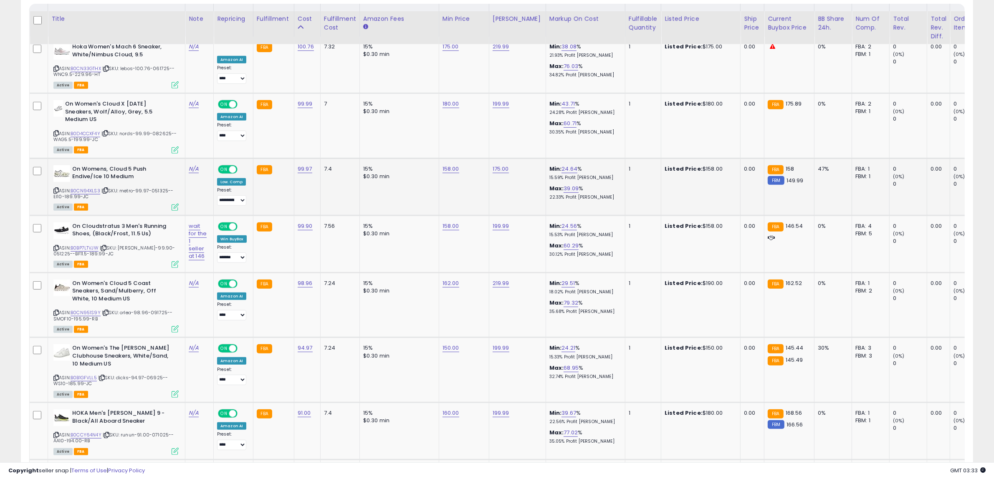
scroll to position [441, 0]
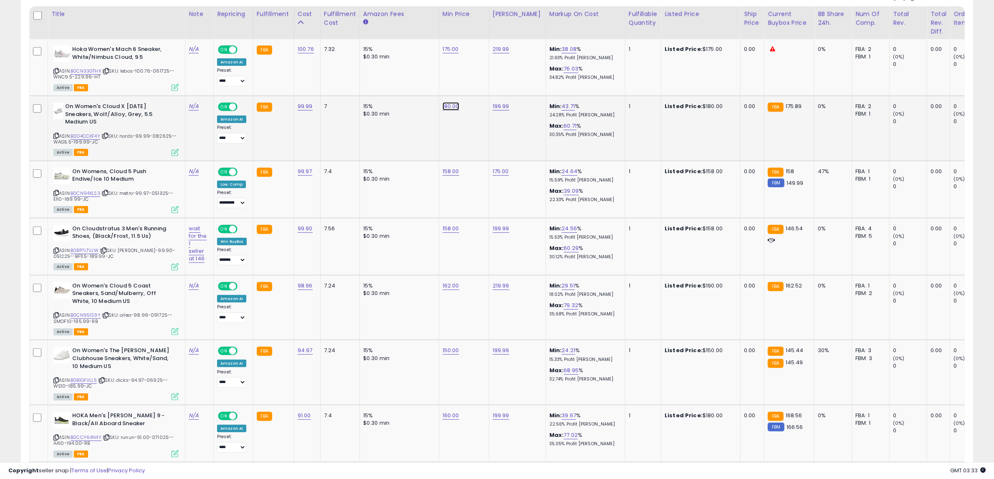
click at [447, 105] on link "180.00" at bounding box center [450, 106] width 17 height 8
drag, startPoint x: 440, startPoint y: 91, endPoint x: 213, endPoint y: 84, distance: 227.6
type input "***"
click button "submit" at bounding box center [471, 84] width 14 height 13
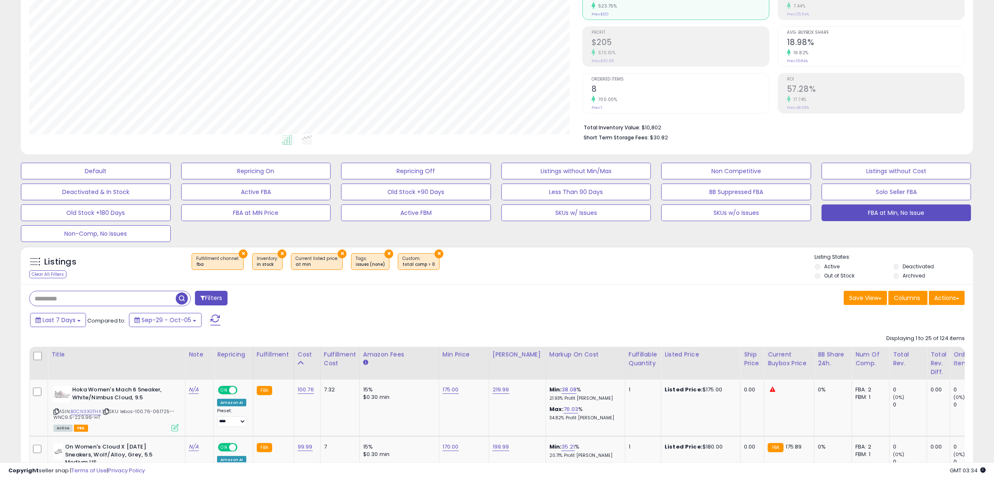
scroll to position [0, 0]
